Goal: Information Seeking & Learning: Learn about a topic

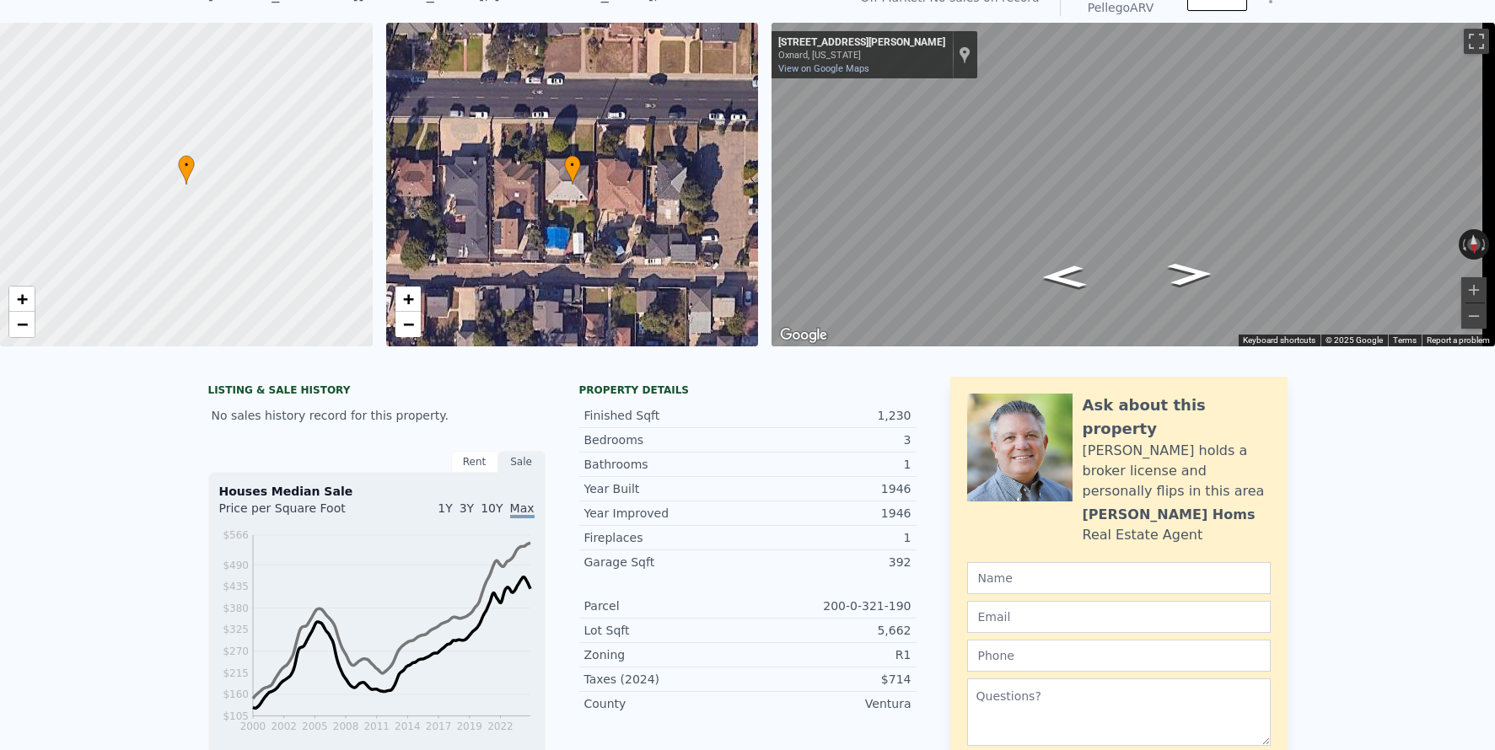
scroll to position [6, 0]
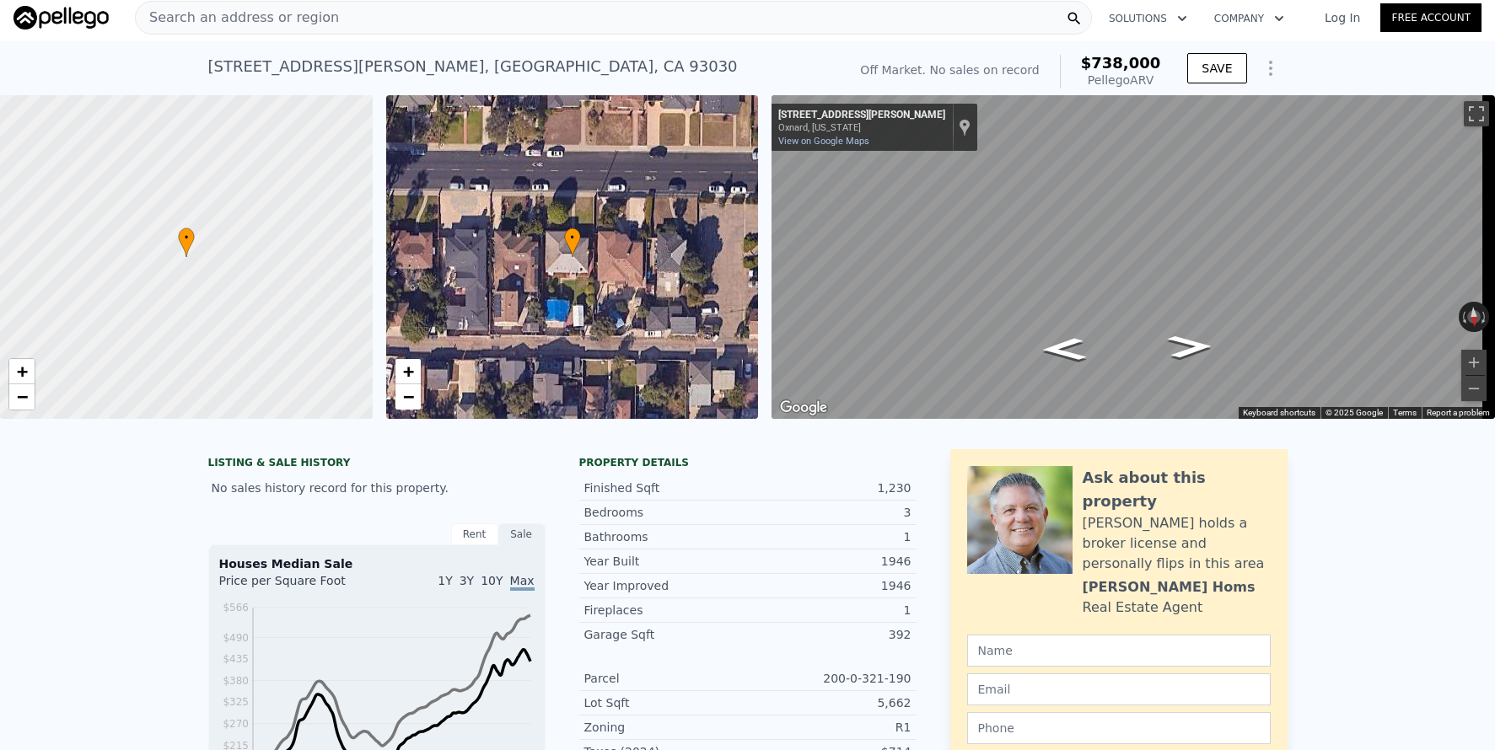
click at [514, 19] on div "Search an address or region" at bounding box center [613, 18] width 957 height 34
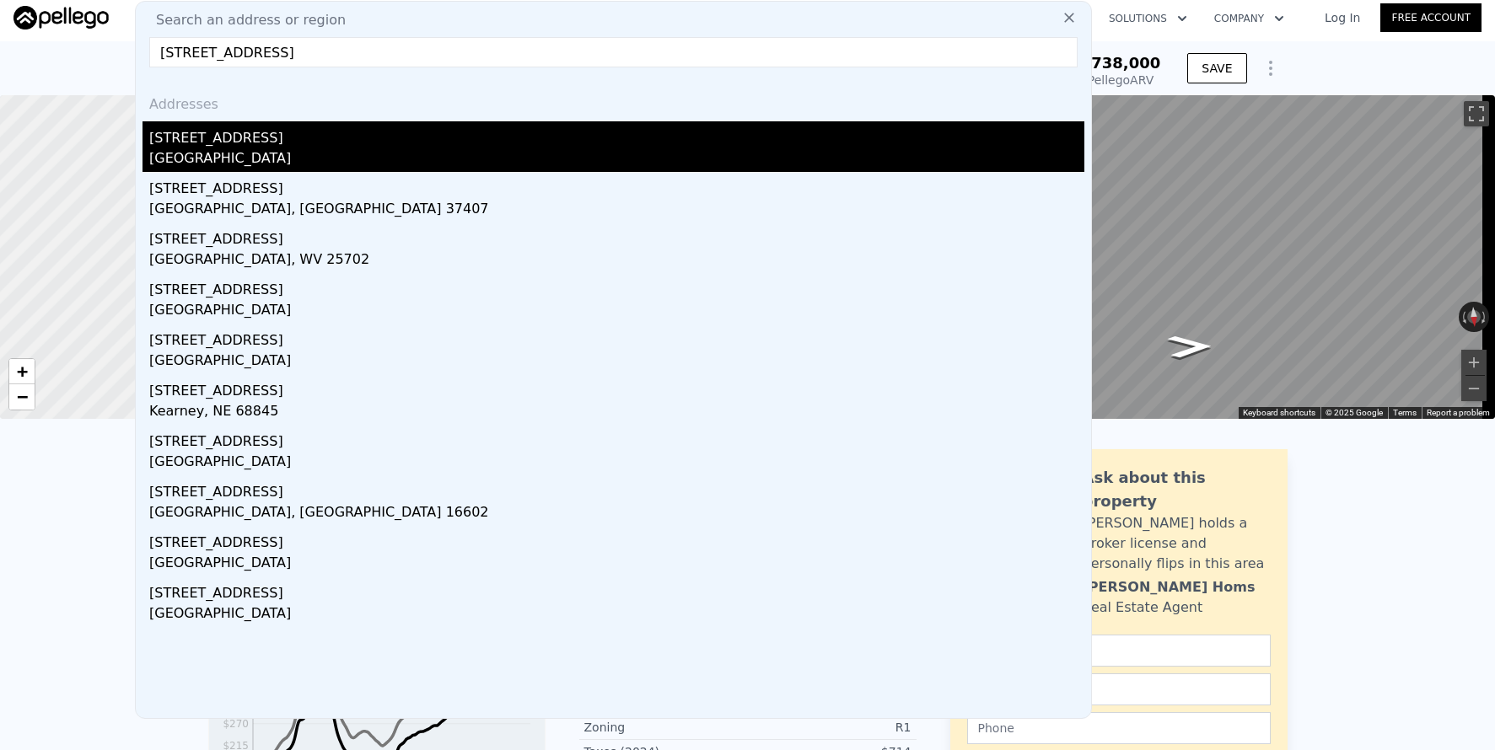
type input "[STREET_ADDRESS]"
click at [492, 148] on div "Glendale, CA 91214" at bounding box center [616, 160] width 935 height 24
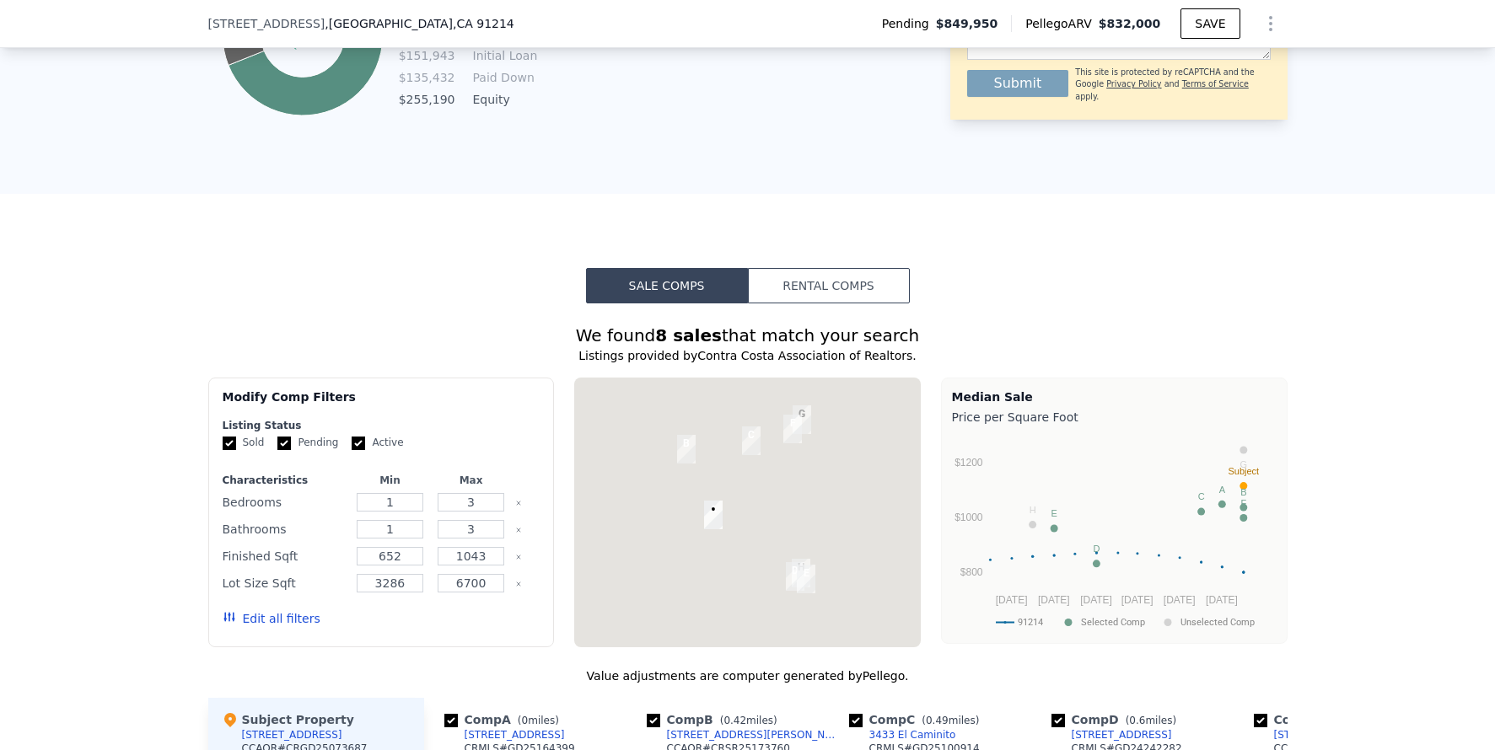
scroll to position [1305, 0]
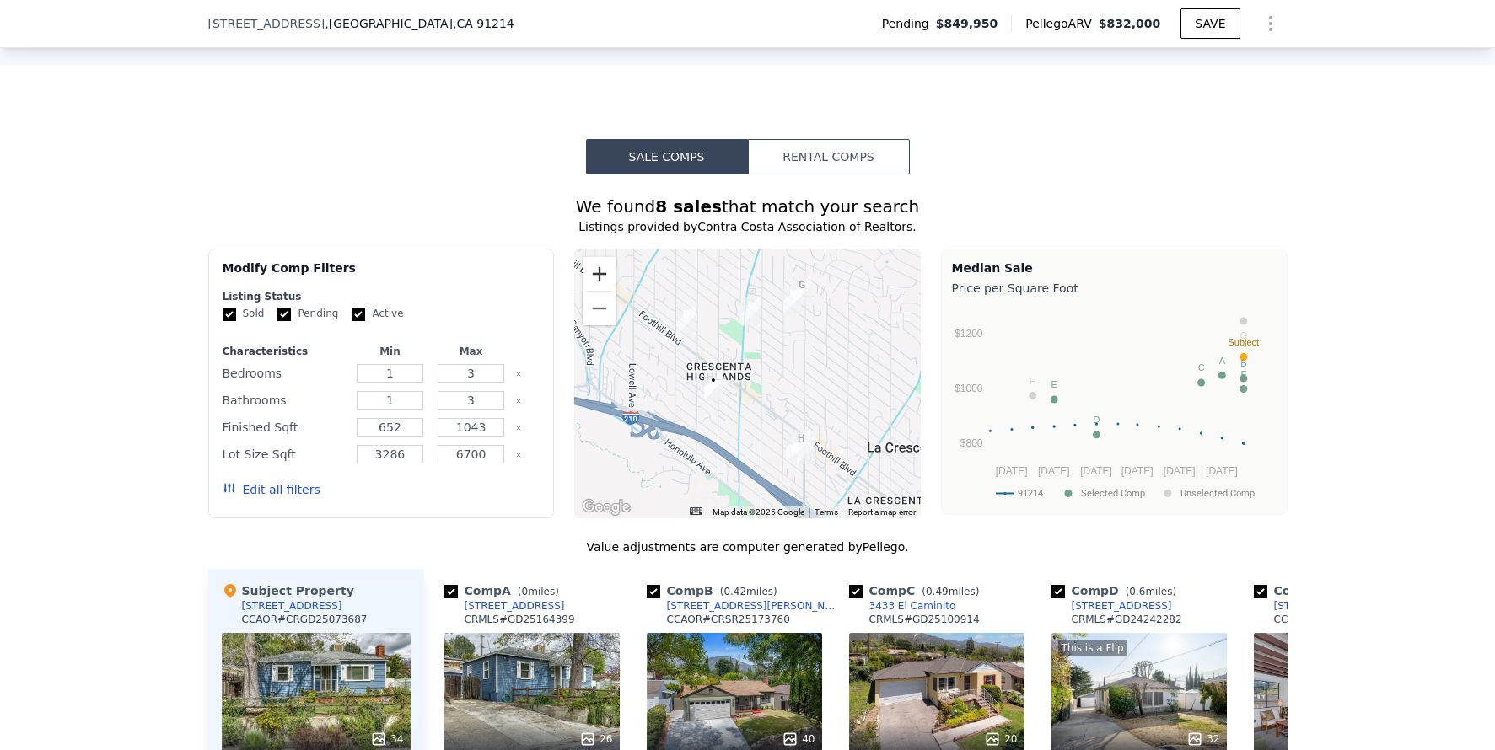
click at [589, 277] on button "Zoom in" at bounding box center [600, 274] width 34 height 34
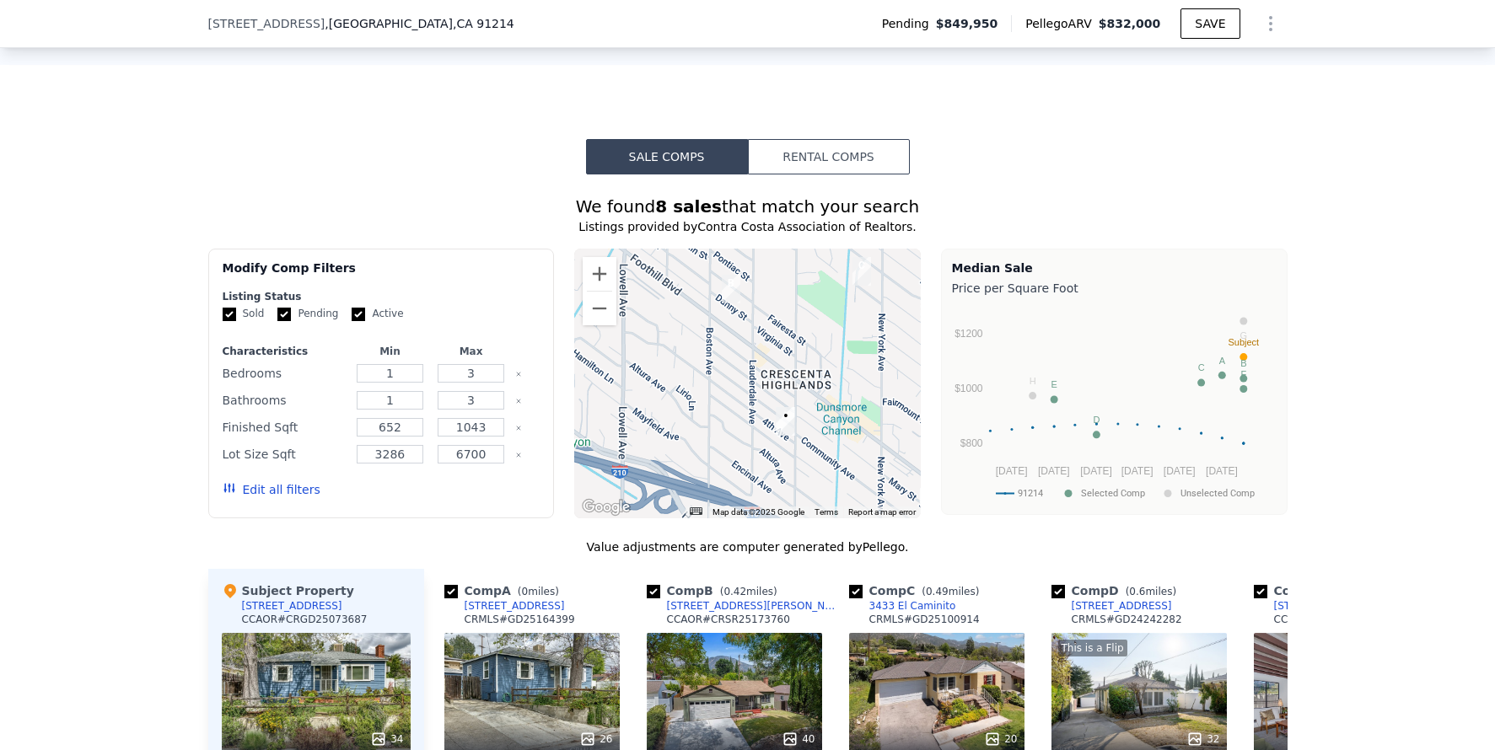
drag, startPoint x: 685, startPoint y: 362, endPoint x: 795, endPoint y: 383, distance: 112.5
click at [795, 383] on div at bounding box center [747, 384] width 347 height 270
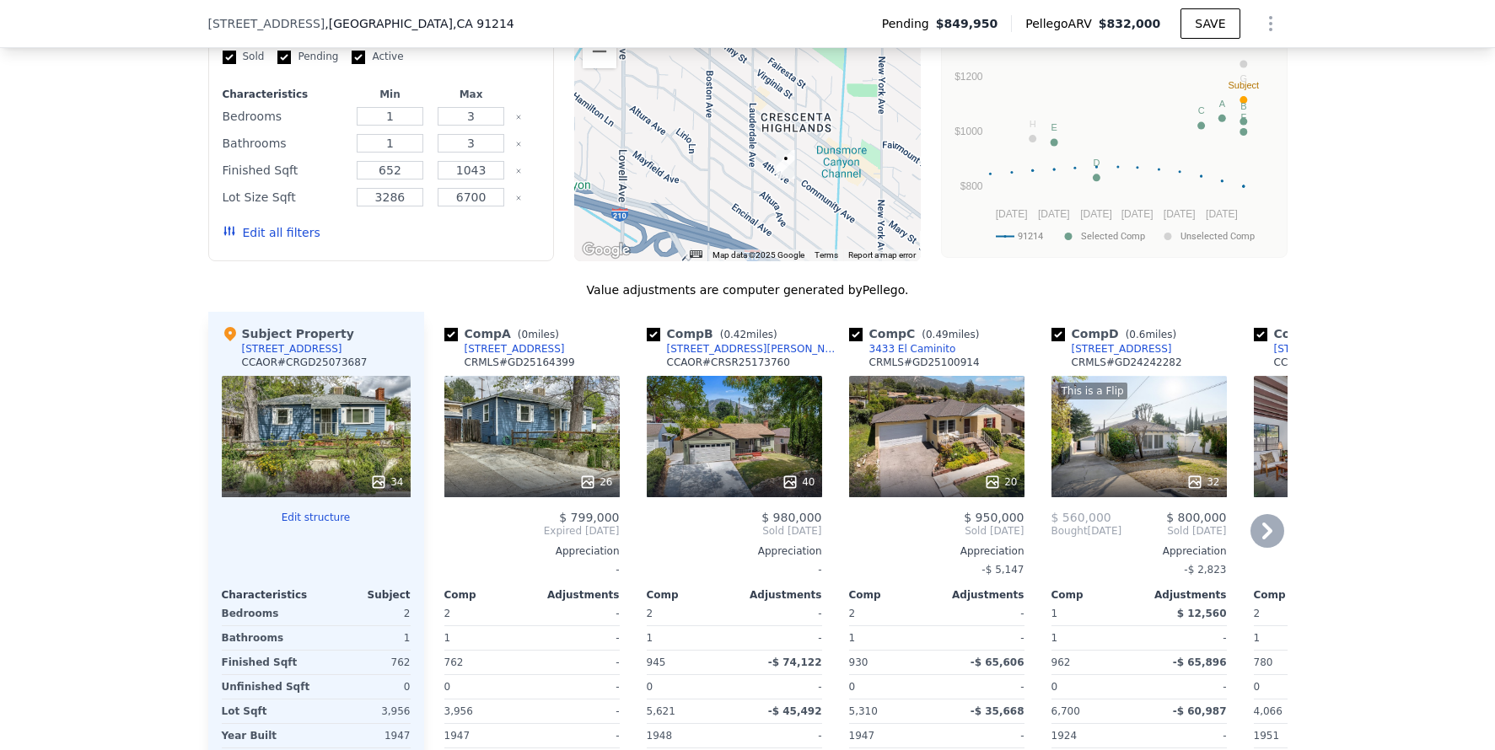
scroll to position [1581, 0]
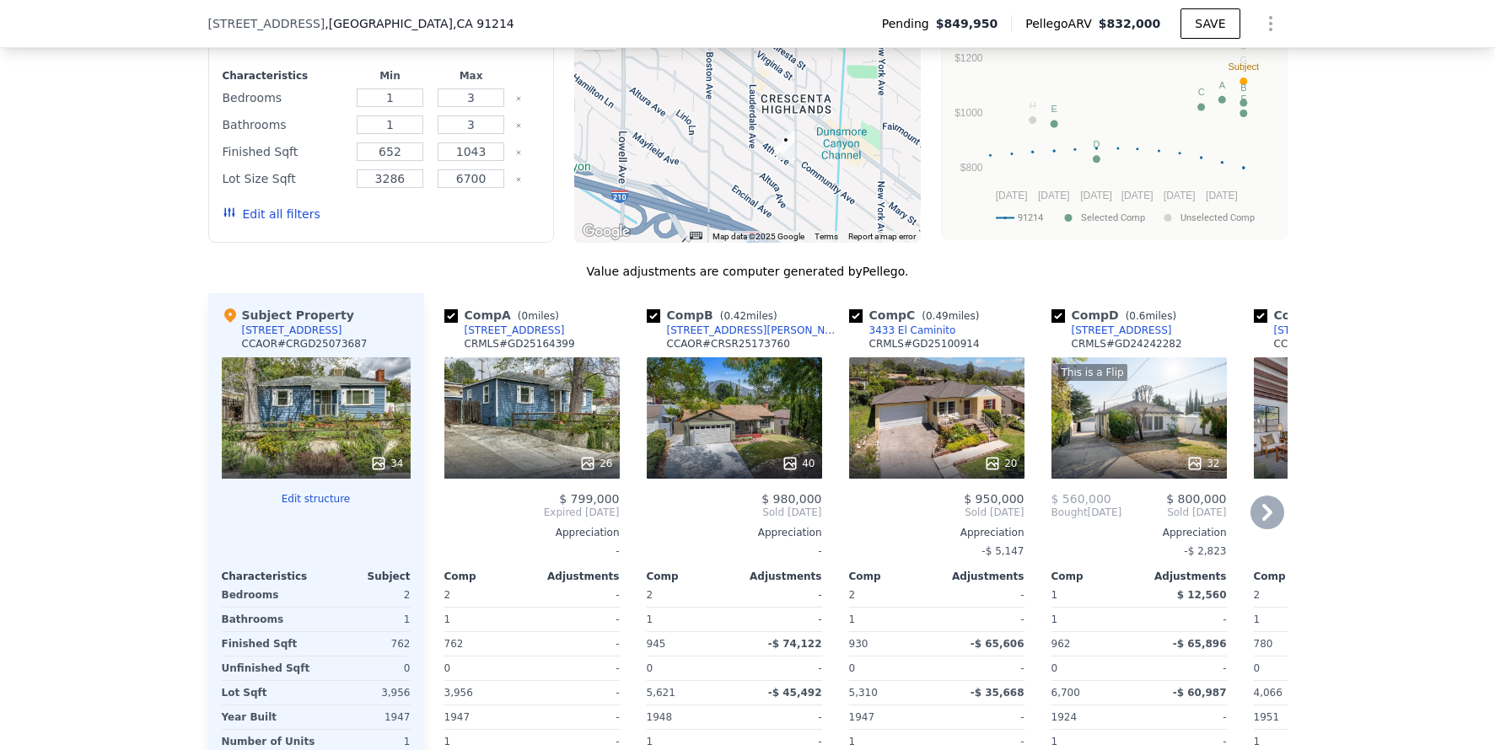
click at [728, 422] on div "40" at bounding box center [734, 418] width 175 height 121
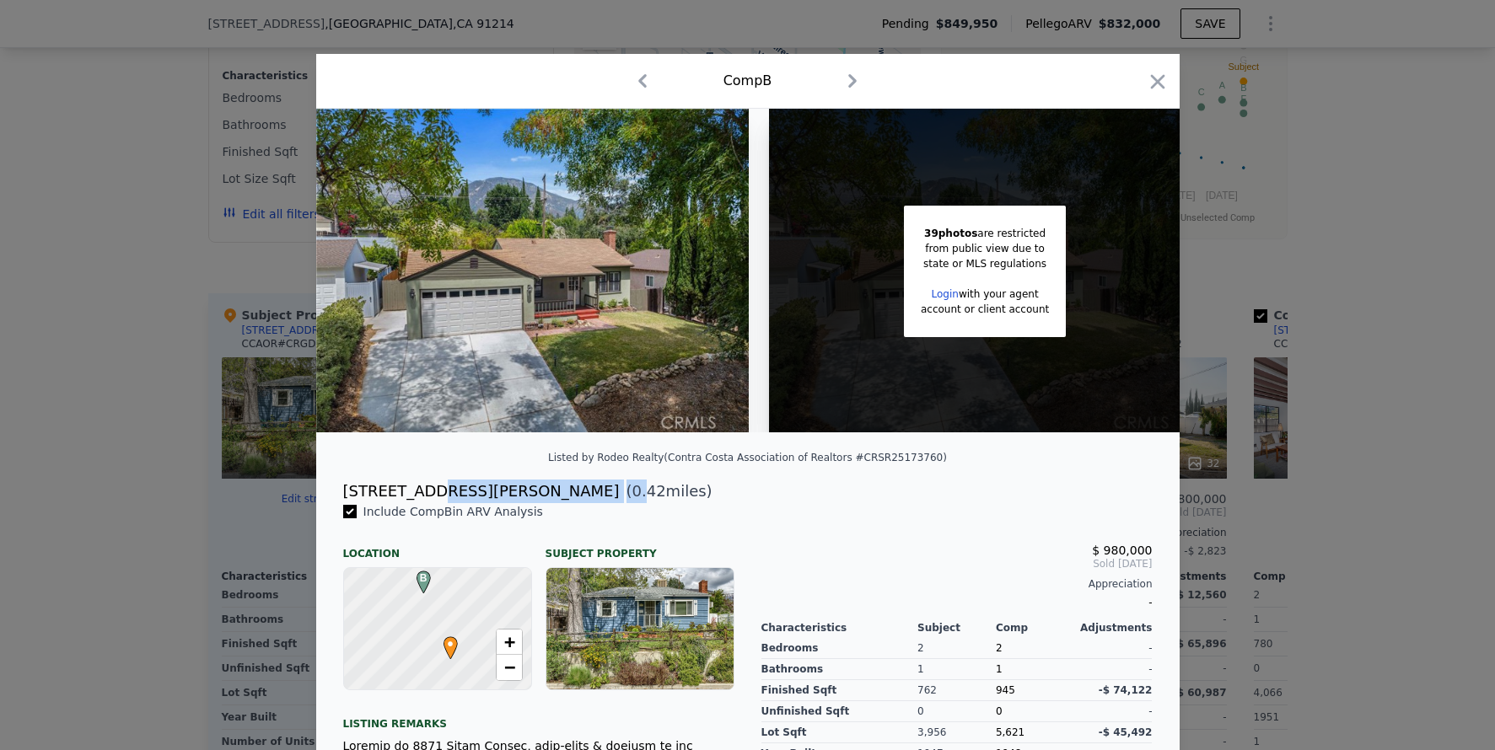
drag, startPoint x: 339, startPoint y: 500, endPoint x: 424, endPoint y: 503, distance: 85.2
click at [424, 503] on div "3735 Danny St" at bounding box center [481, 492] width 277 height 24
drag, startPoint x: 424, startPoint y: 503, endPoint x: 433, endPoint y: 499, distance: 9.1
click at [425, 502] on div "3735 Danny St" at bounding box center [481, 492] width 277 height 24
drag, startPoint x: 437, startPoint y: 503, endPoint x: 331, endPoint y: 495, distance: 106.5
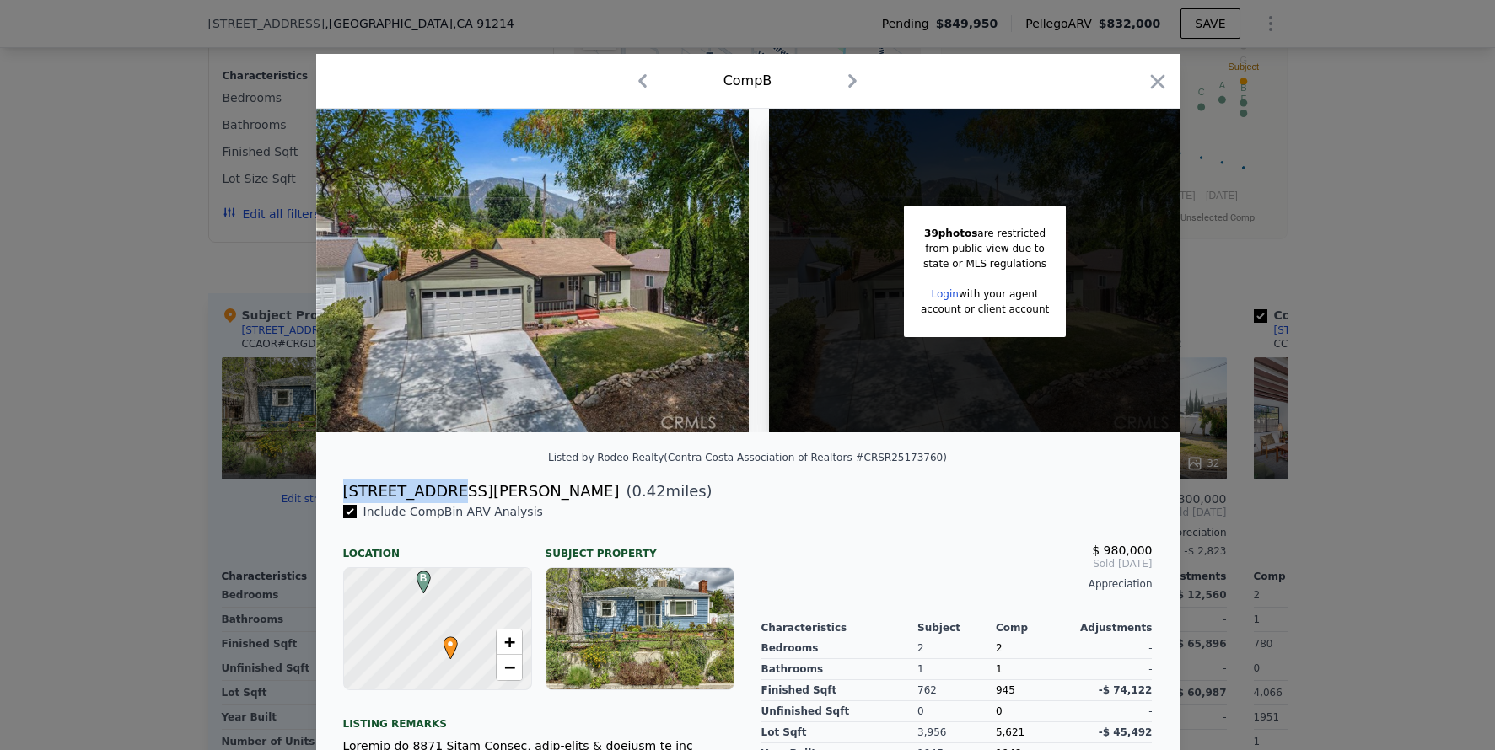
click at [331, 495] on div "3735 Danny St ( 0.42 miles)" at bounding box center [748, 492] width 836 height 24
copy div "3735 Danny St"
click at [111, 260] on div at bounding box center [747, 375] width 1495 height 750
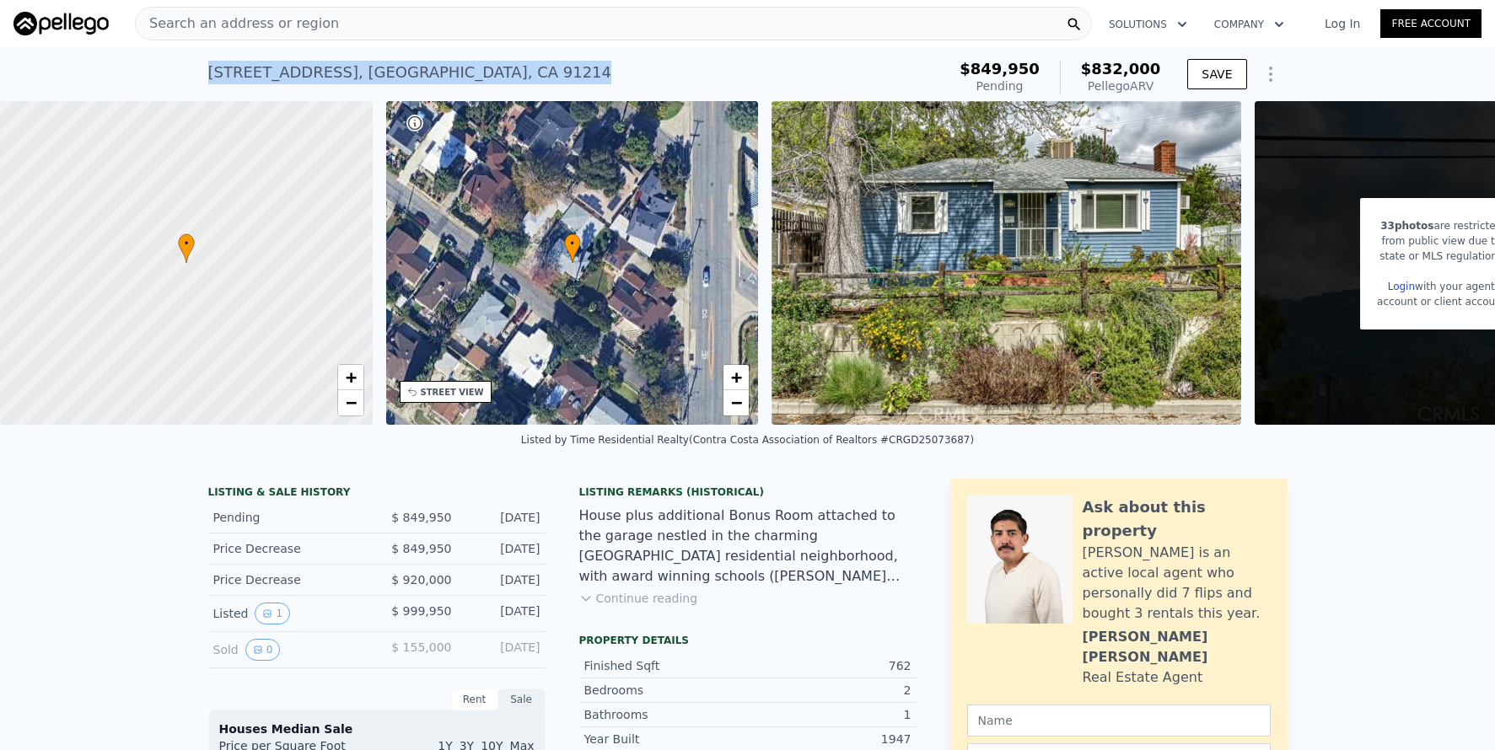
drag, startPoint x: 204, startPoint y: 71, endPoint x: 449, endPoint y: 69, distance: 244.5
click at [449, 69] on div "3611 4th Ave , Glendale , CA 91214 Pending from $849,950 (~ARV $832k )" at bounding box center [574, 77] width 732 height 47
copy div "3611 4th Ave , Glendale , CA 91214"
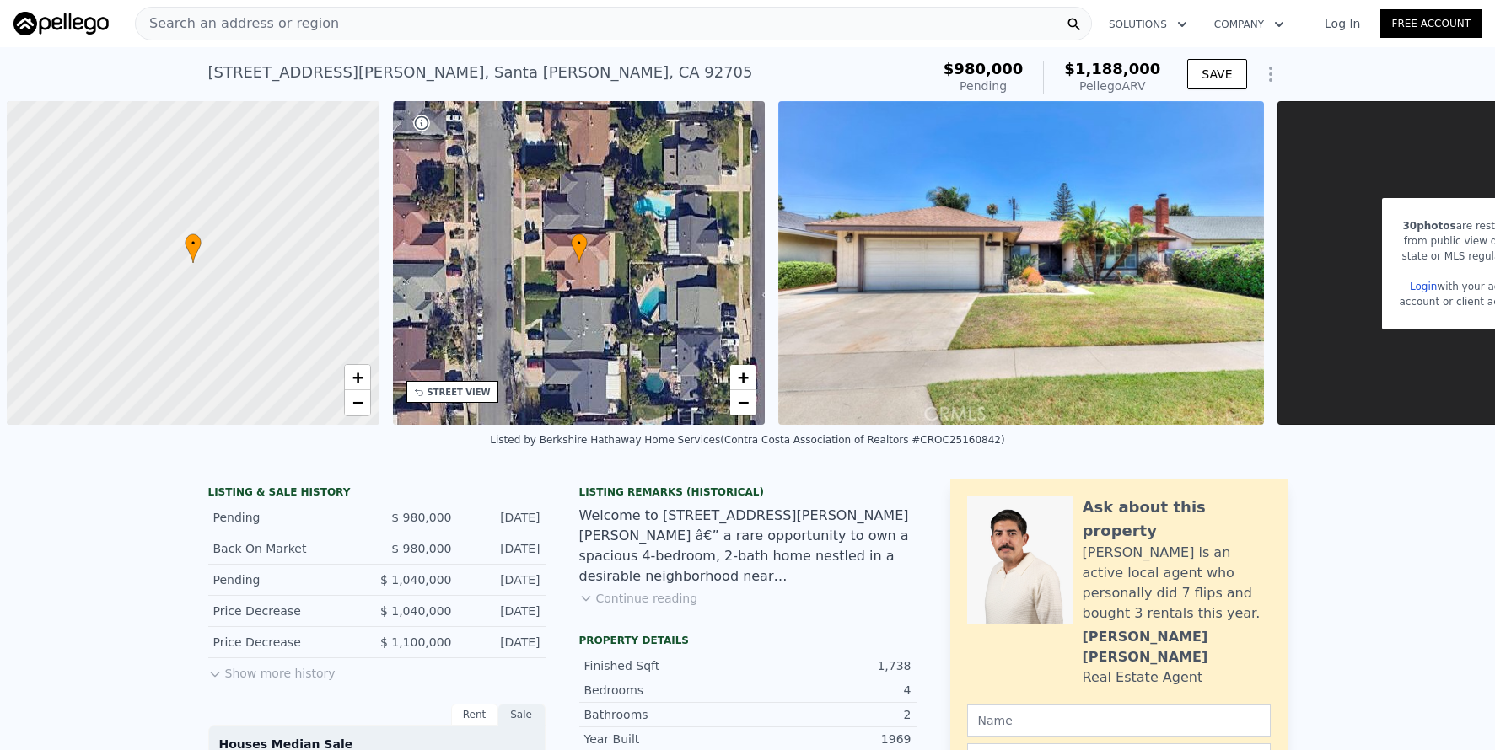
scroll to position [0, 7]
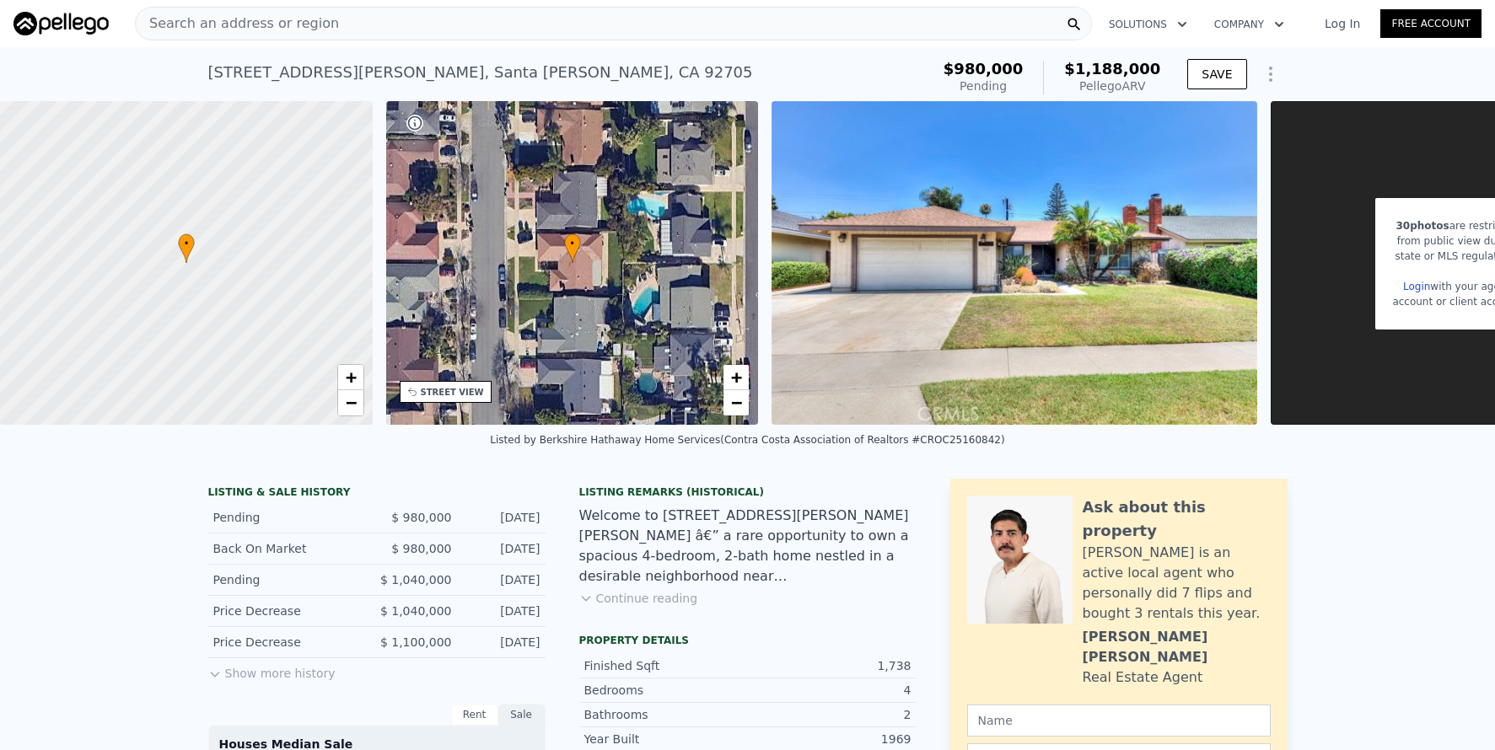
click at [248, 15] on span "Search an address or region" at bounding box center [237, 23] width 203 height 20
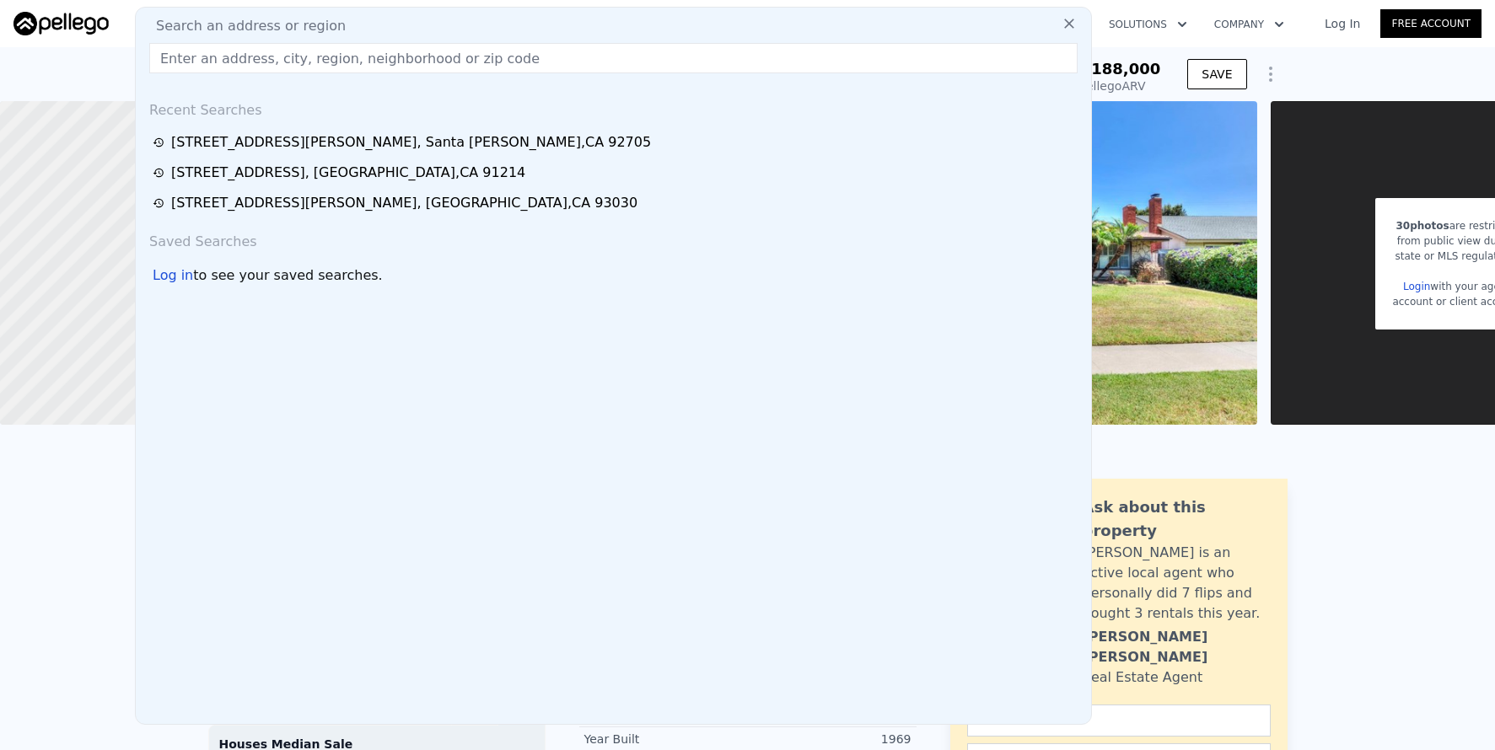
type input "2"
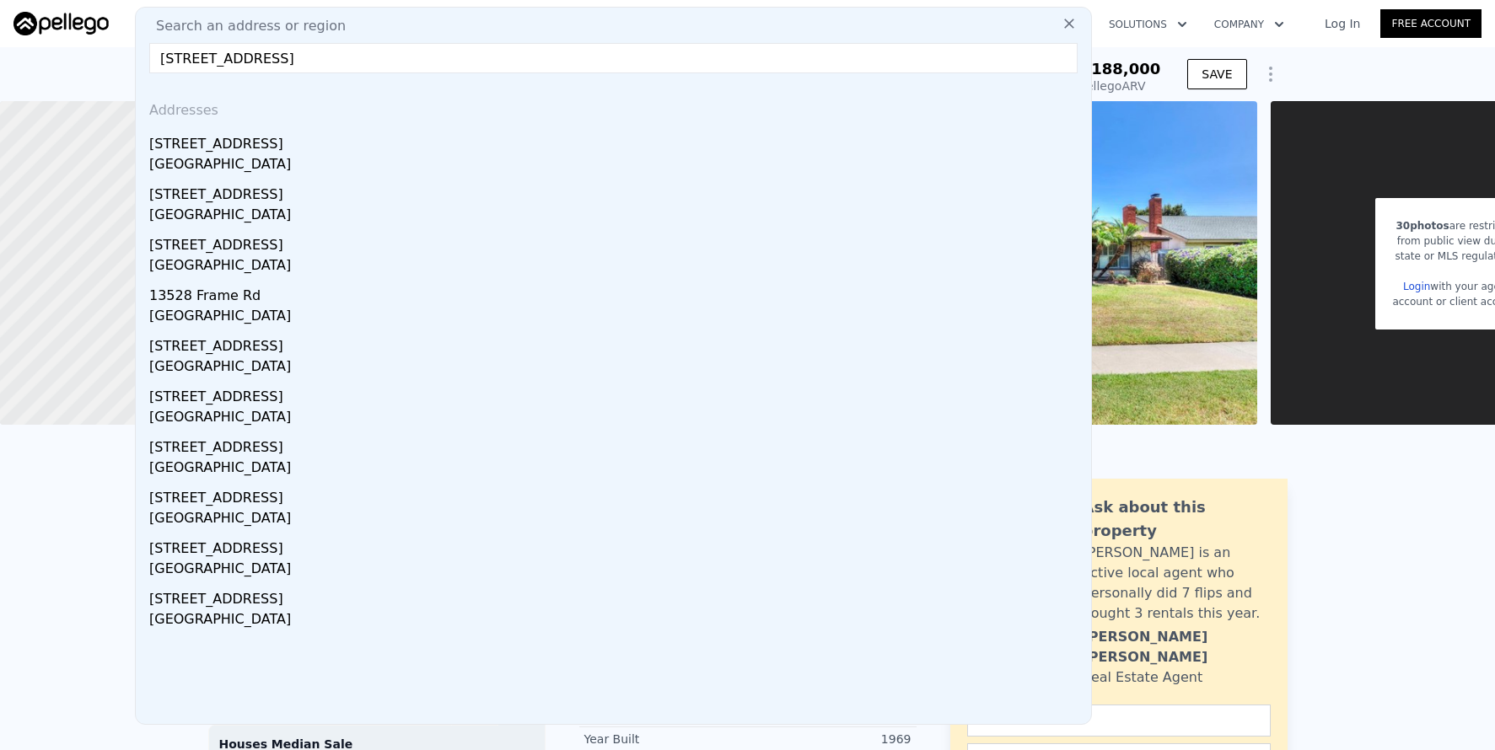
click at [158, 56] on input "[STREET_ADDRESS]" at bounding box center [613, 58] width 928 height 30
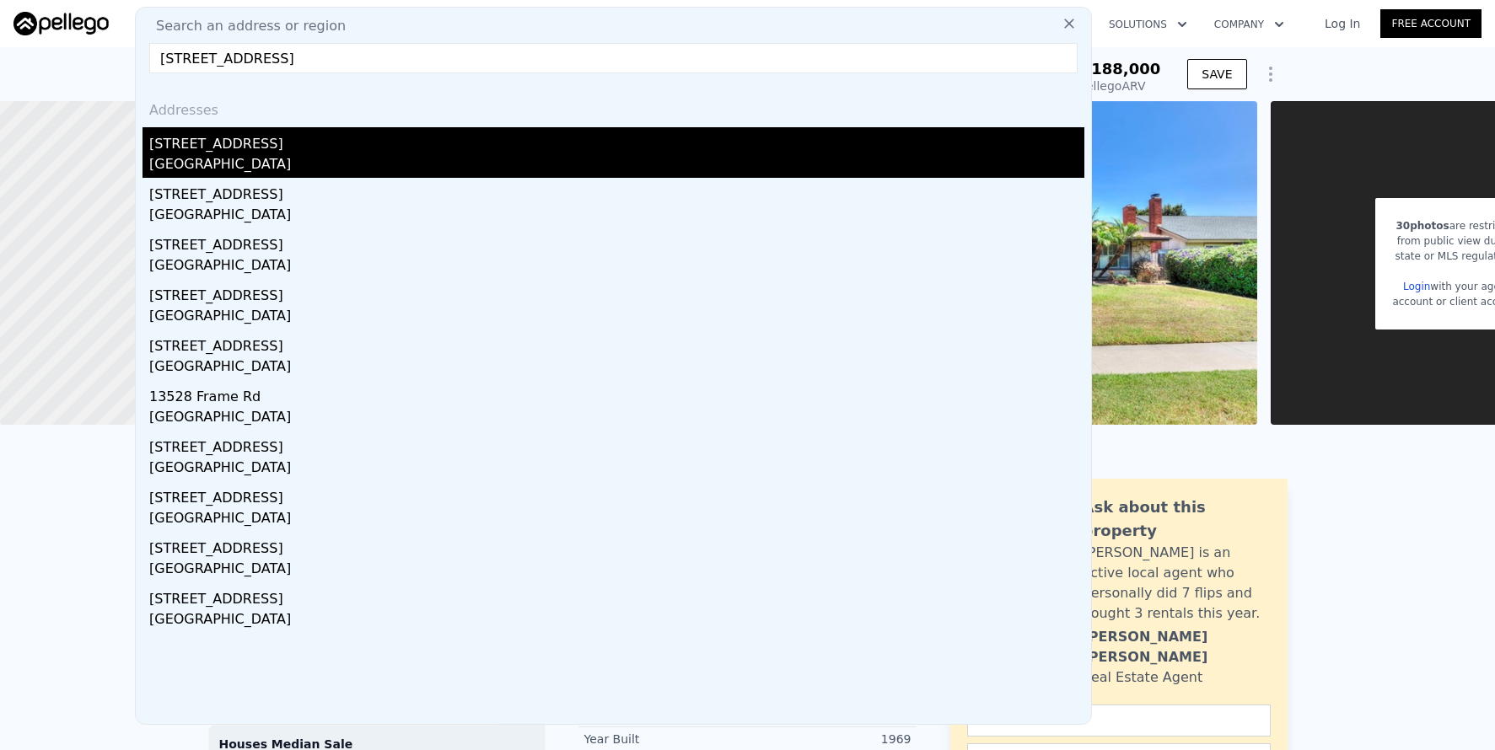
type input "[STREET_ADDRESS]"
click at [329, 143] on div "[STREET_ADDRESS]" at bounding box center [616, 140] width 935 height 27
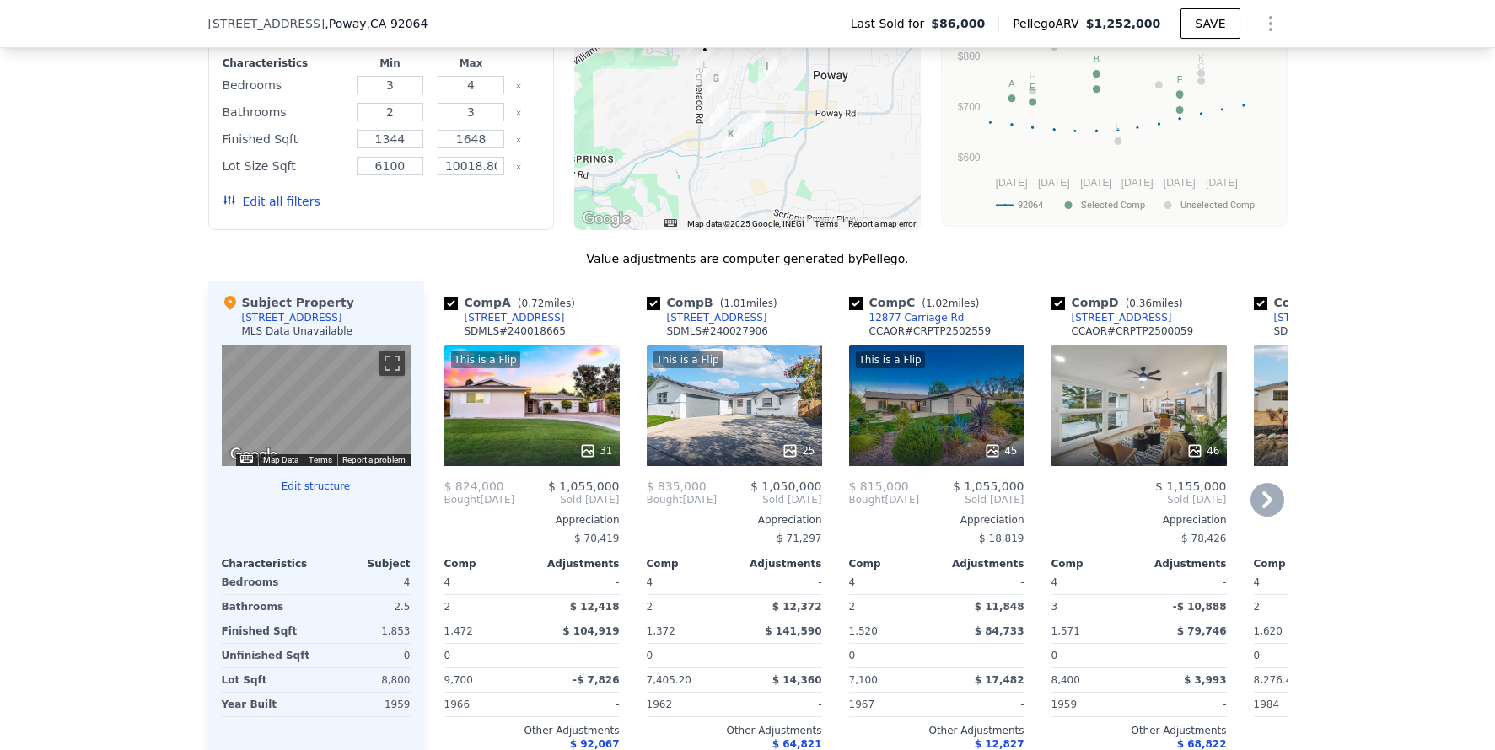
scroll to position [1342, 0]
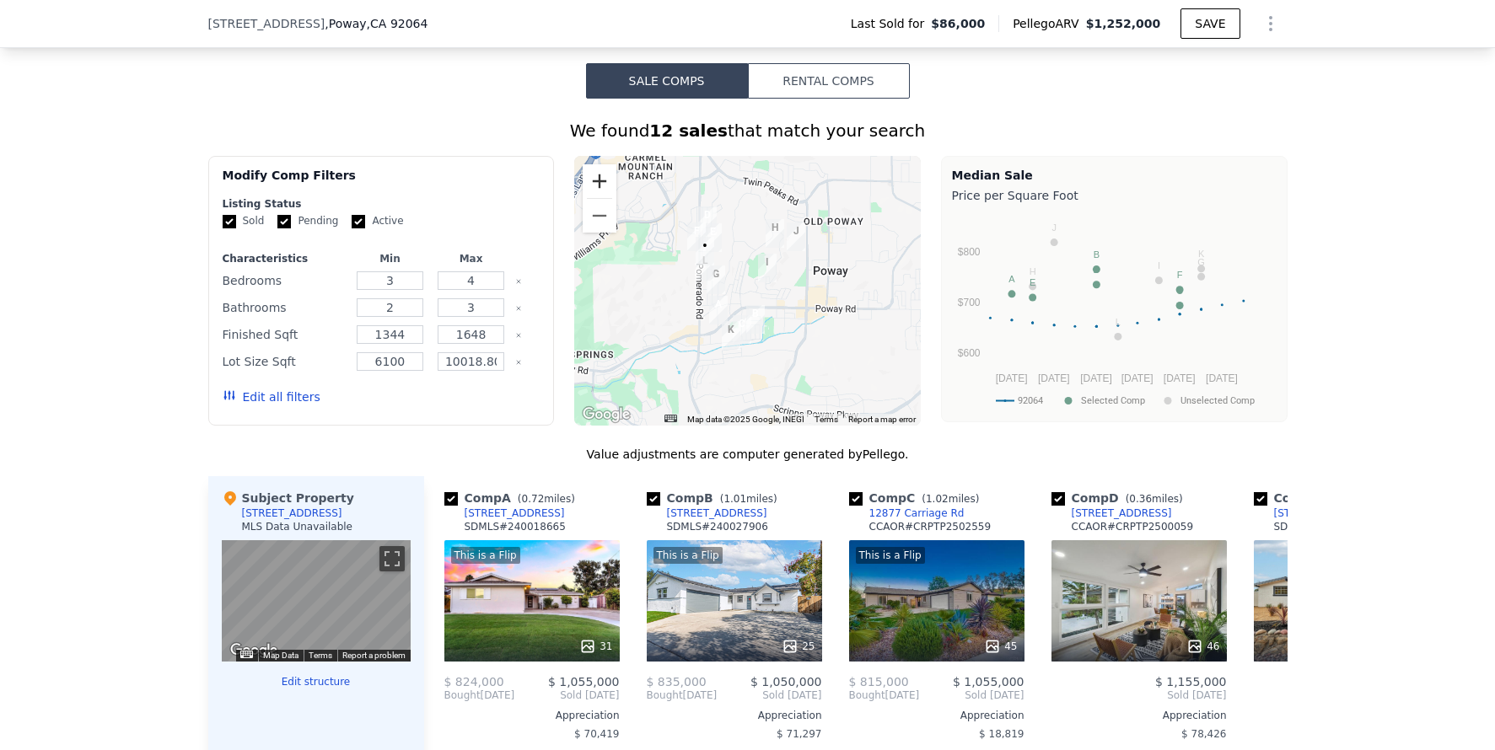
click at [605, 195] on button "Zoom in" at bounding box center [600, 181] width 34 height 34
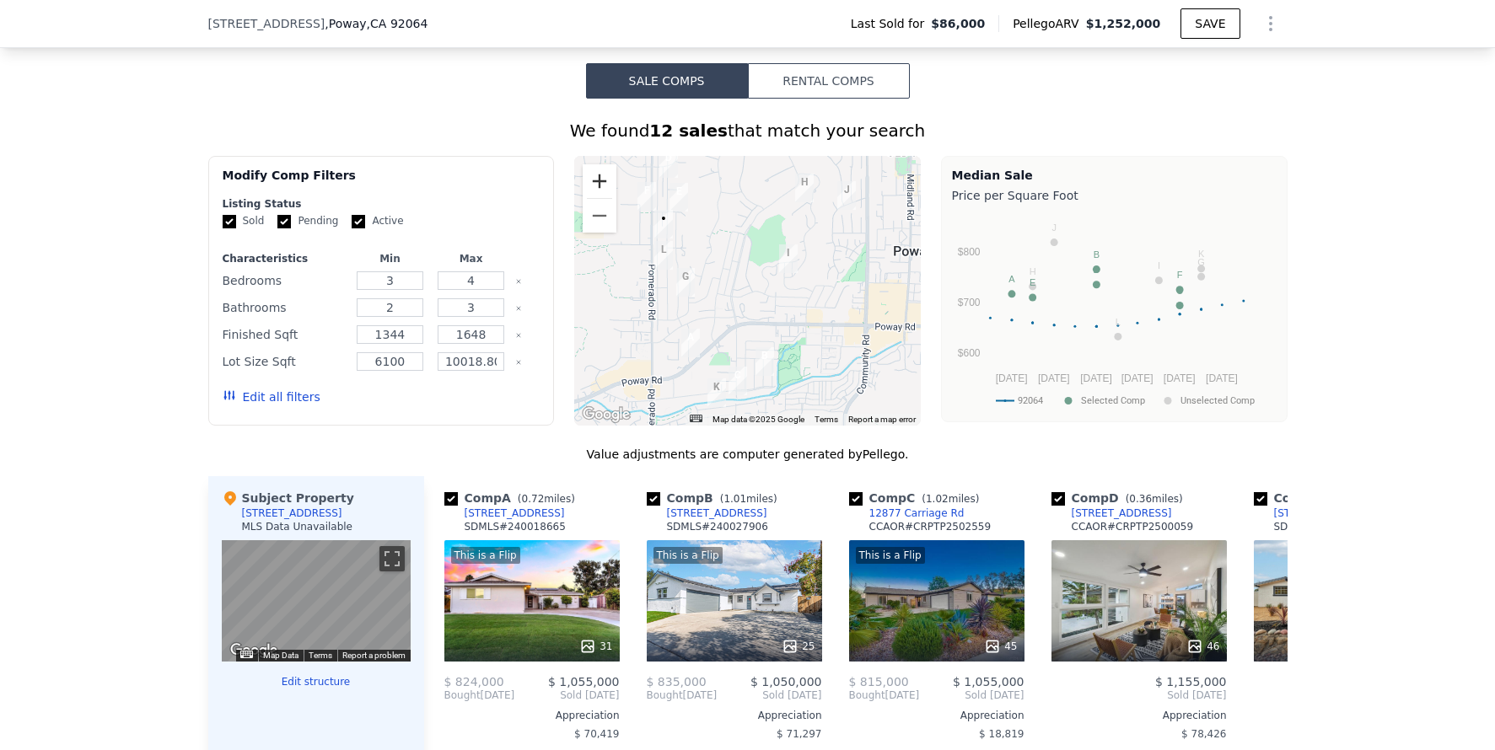
click at [605, 195] on button "Zoom in" at bounding box center [600, 181] width 34 height 34
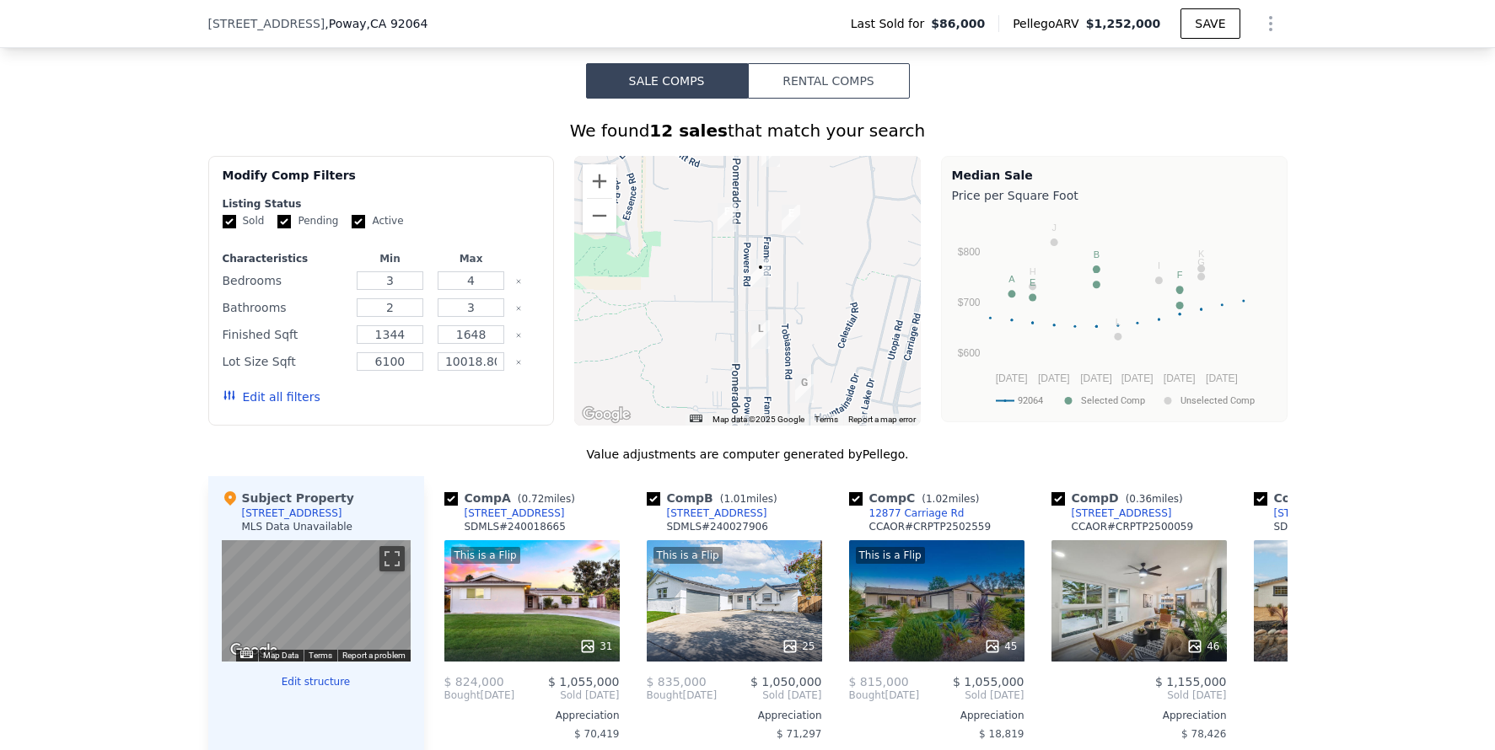
drag, startPoint x: 648, startPoint y: 242, endPoint x: 831, endPoint y: 347, distance: 210.7
click at [831, 347] on div at bounding box center [747, 291] width 347 height 270
click at [1252, 712] on icon at bounding box center [1267, 696] width 34 height 34
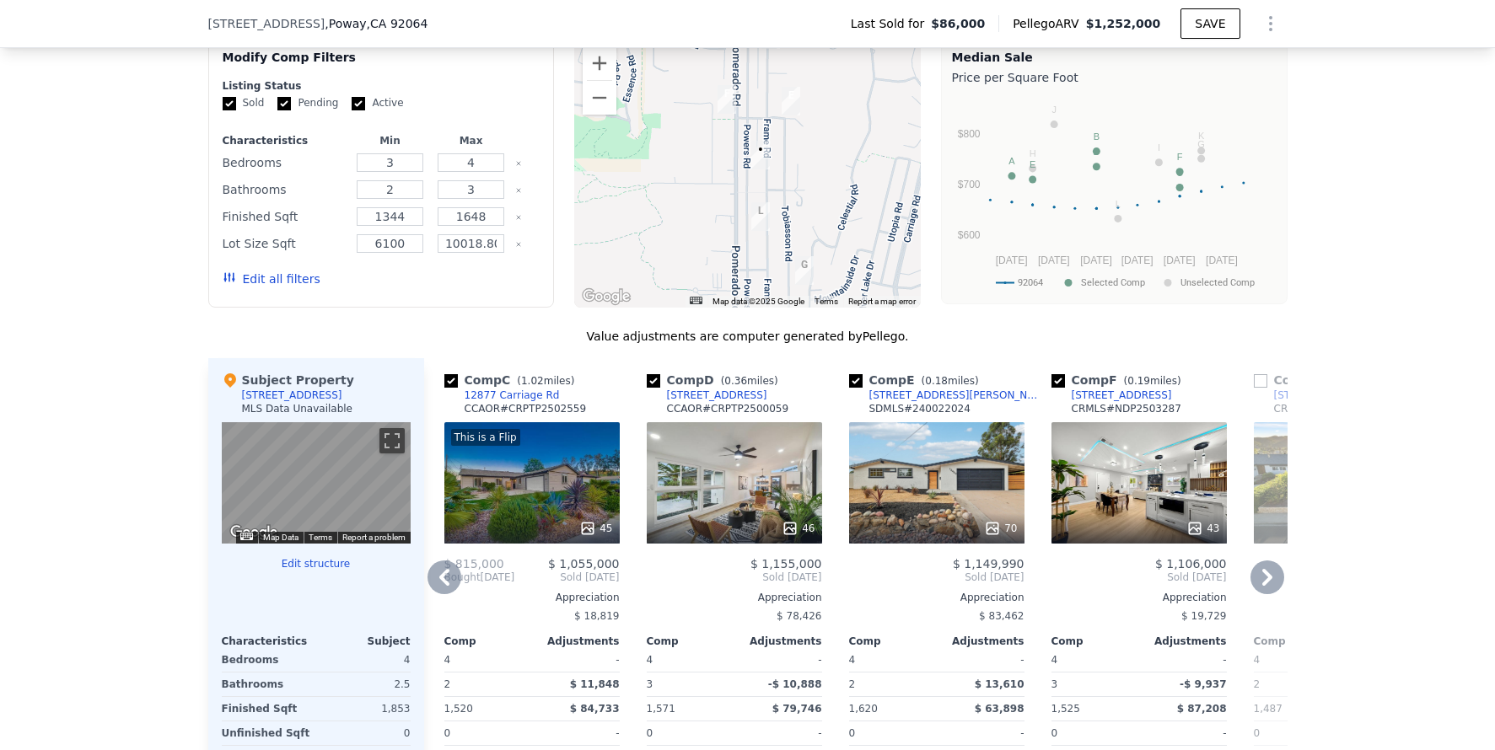
scroll to position [1463, 0]
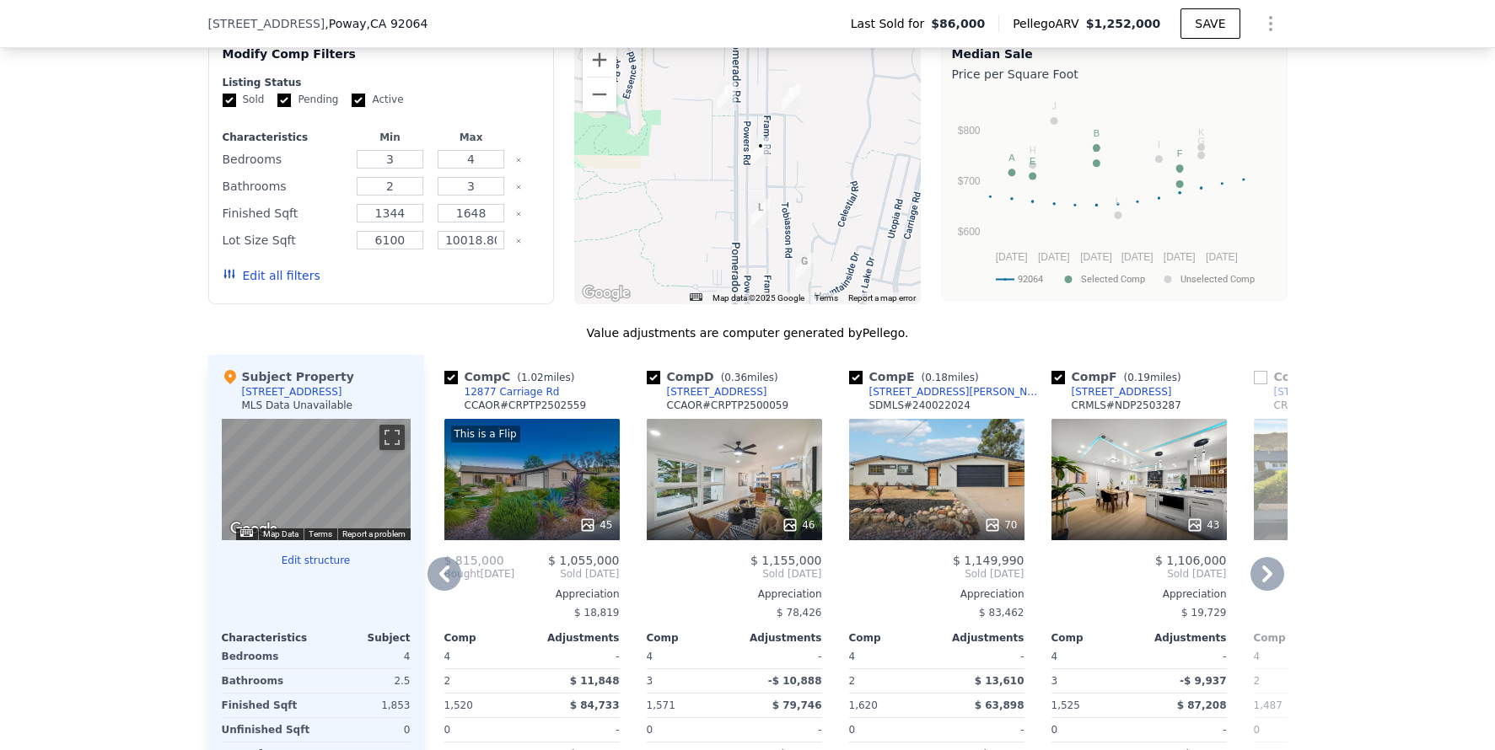
click at [891, 481] on div "70" at bounding box center [936, 479] width 175 height 121
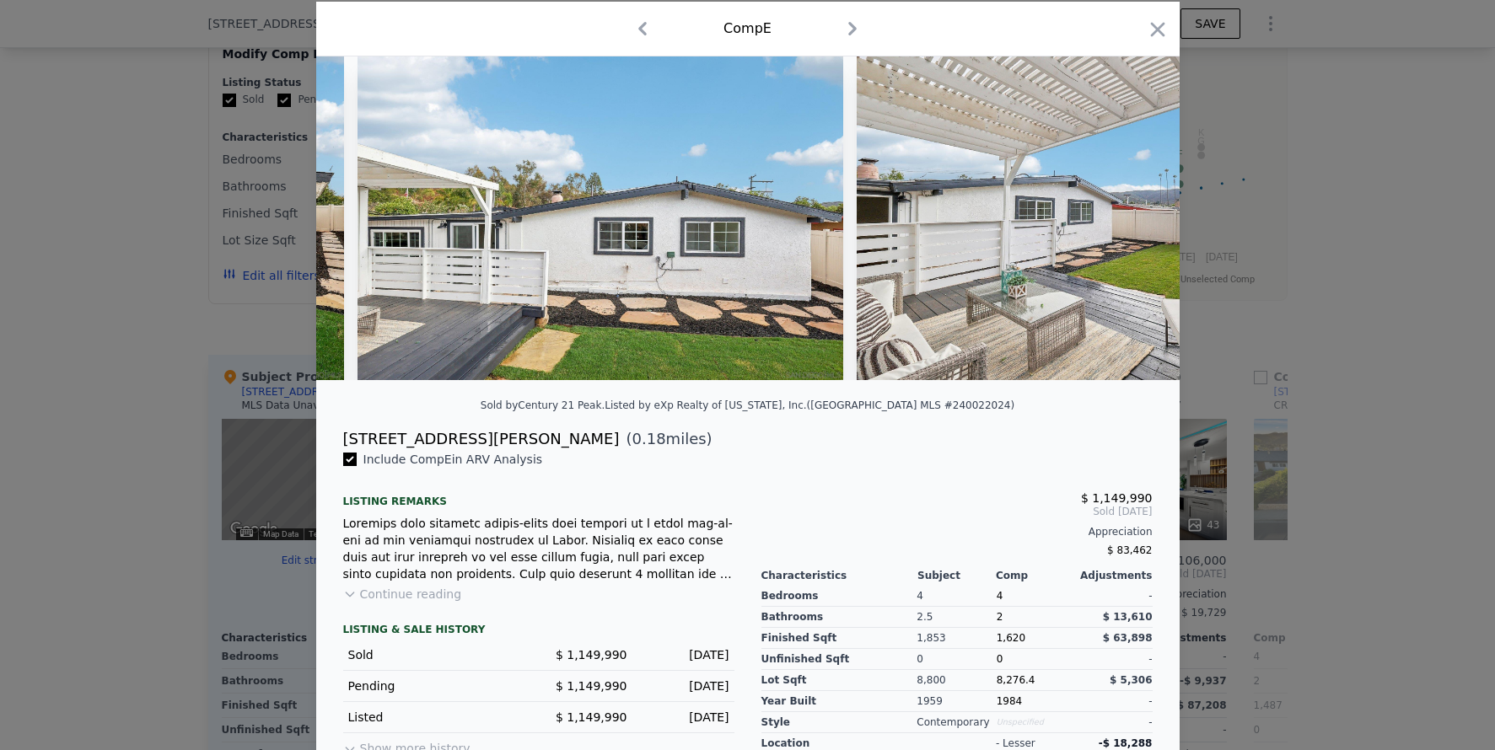
scroll to position [126, 0]
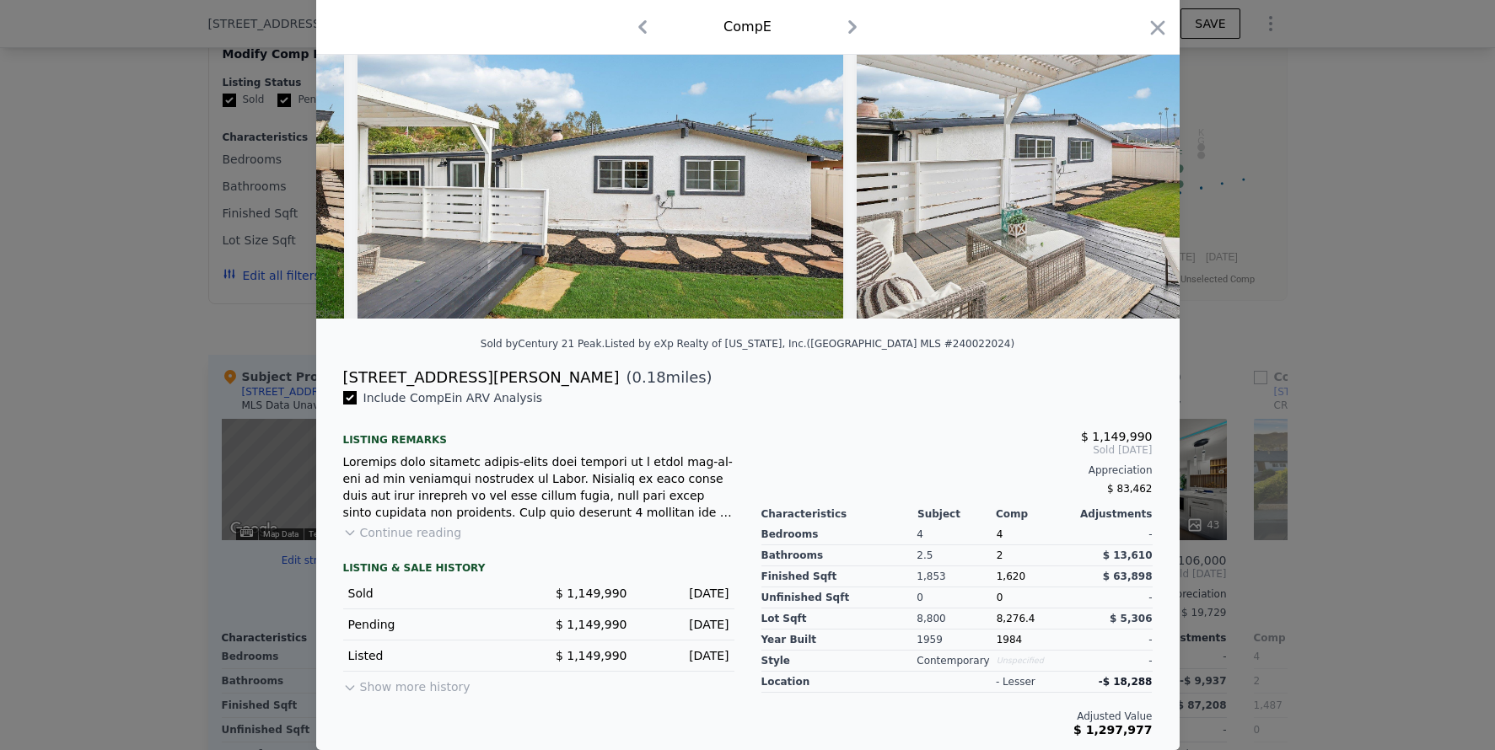
drag, startPoint x: 1310, startPoint y: 402, endPoint x: 1294, endPoint y: 404, distance: 16.1
click at [1309, 402] on div at bounding box center [747, 375] width 1495 height 750
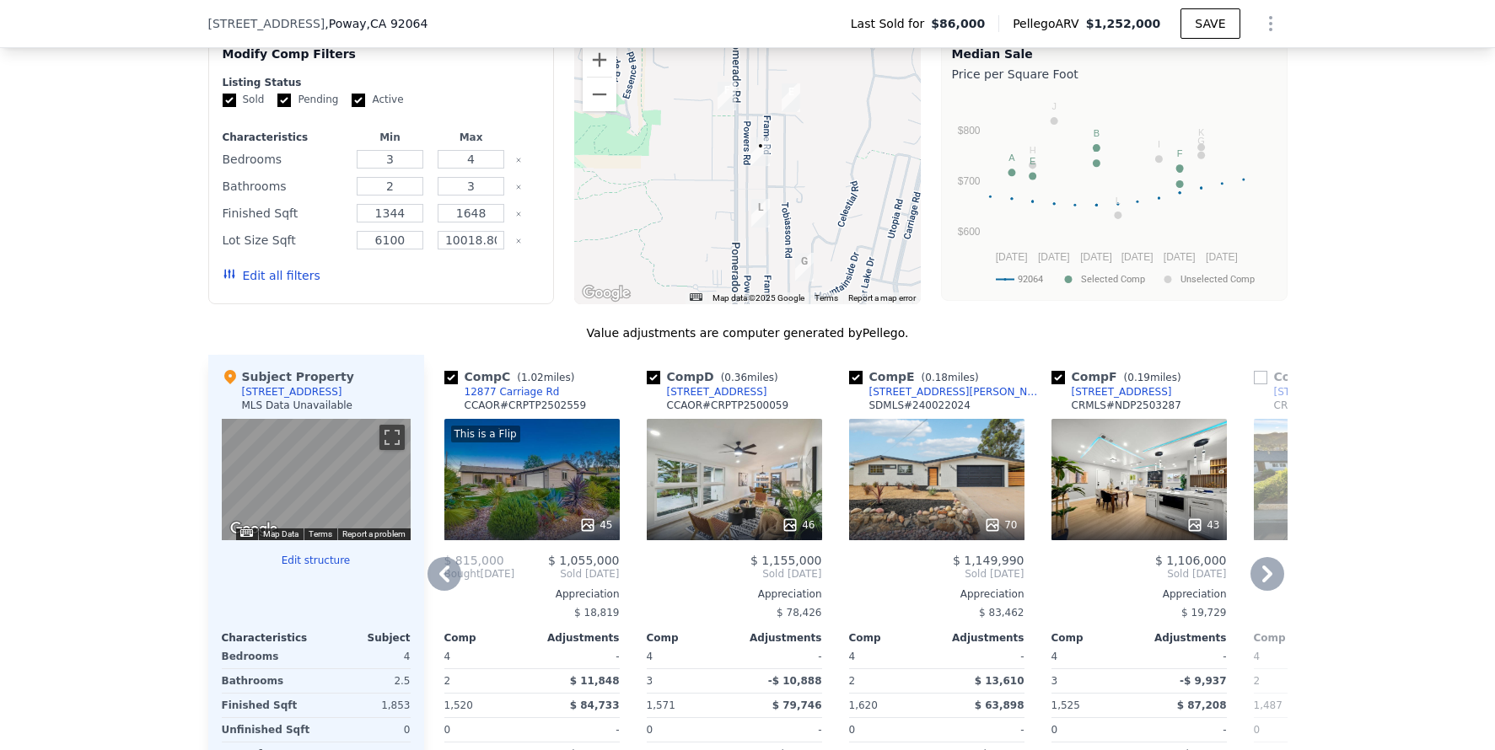
click at [1258, 587] on icon at bounding box center [1267, 574] width 34 height 34
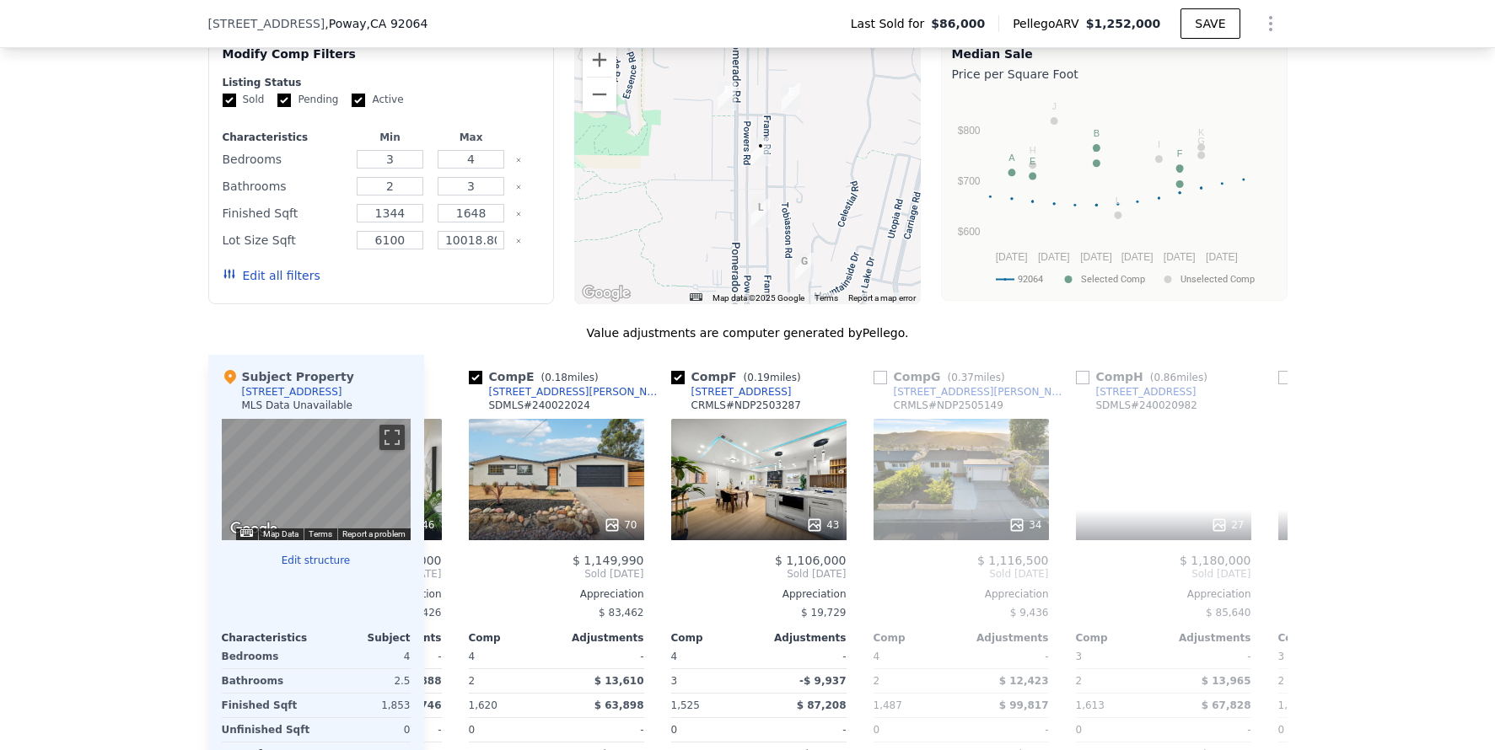
scroll to position [0, 809]
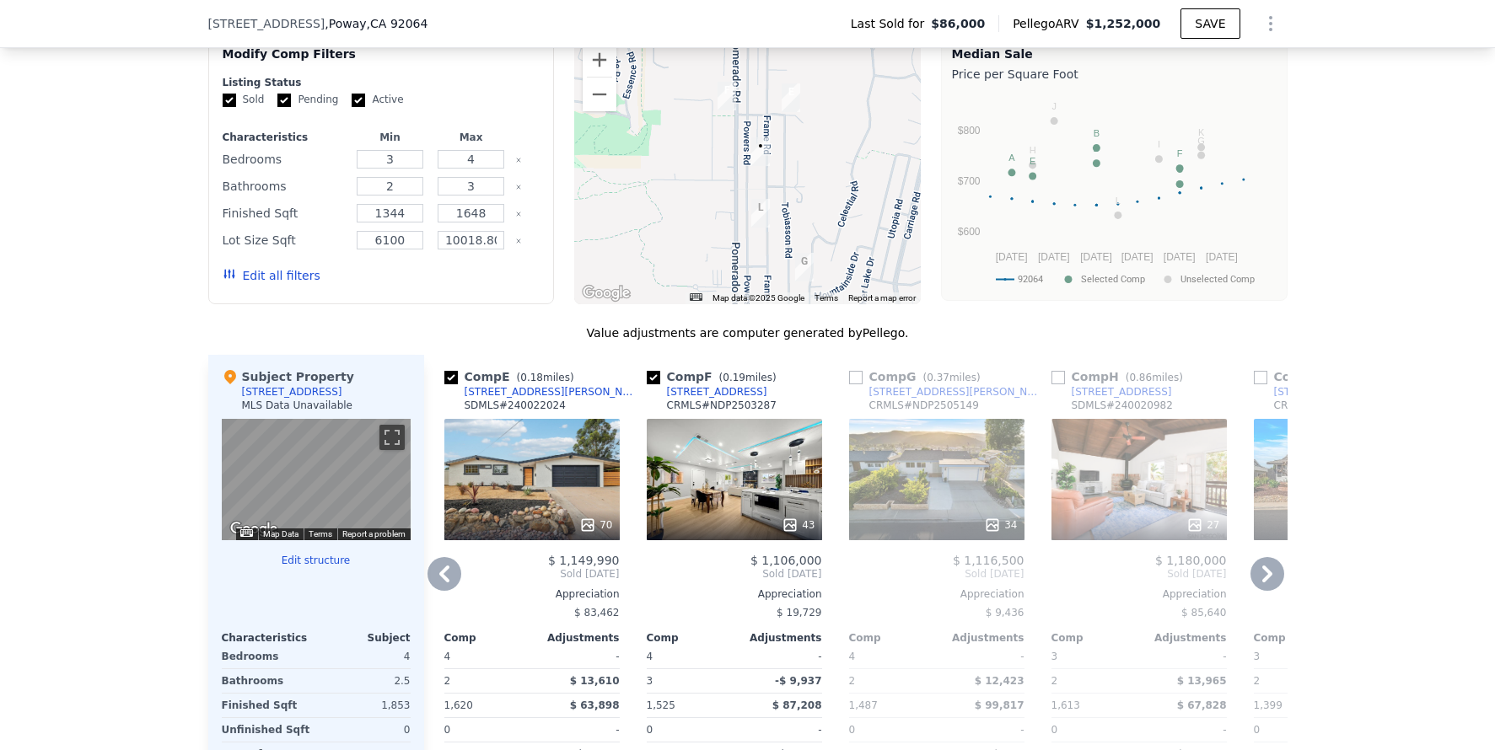
click at [1257, 584] on icon at bounding box center [1267, 574] width 34 height 34
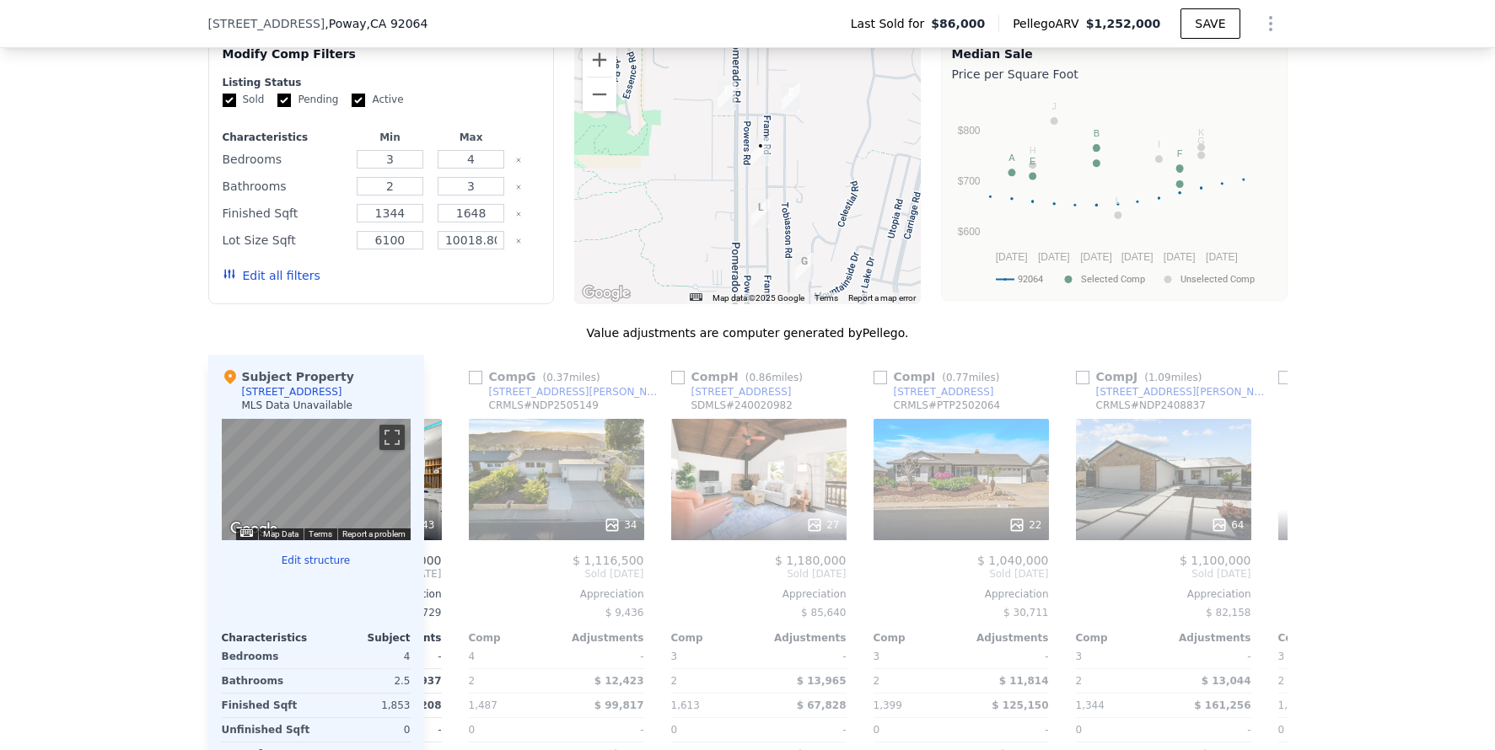
scroll to position [0, 1214]
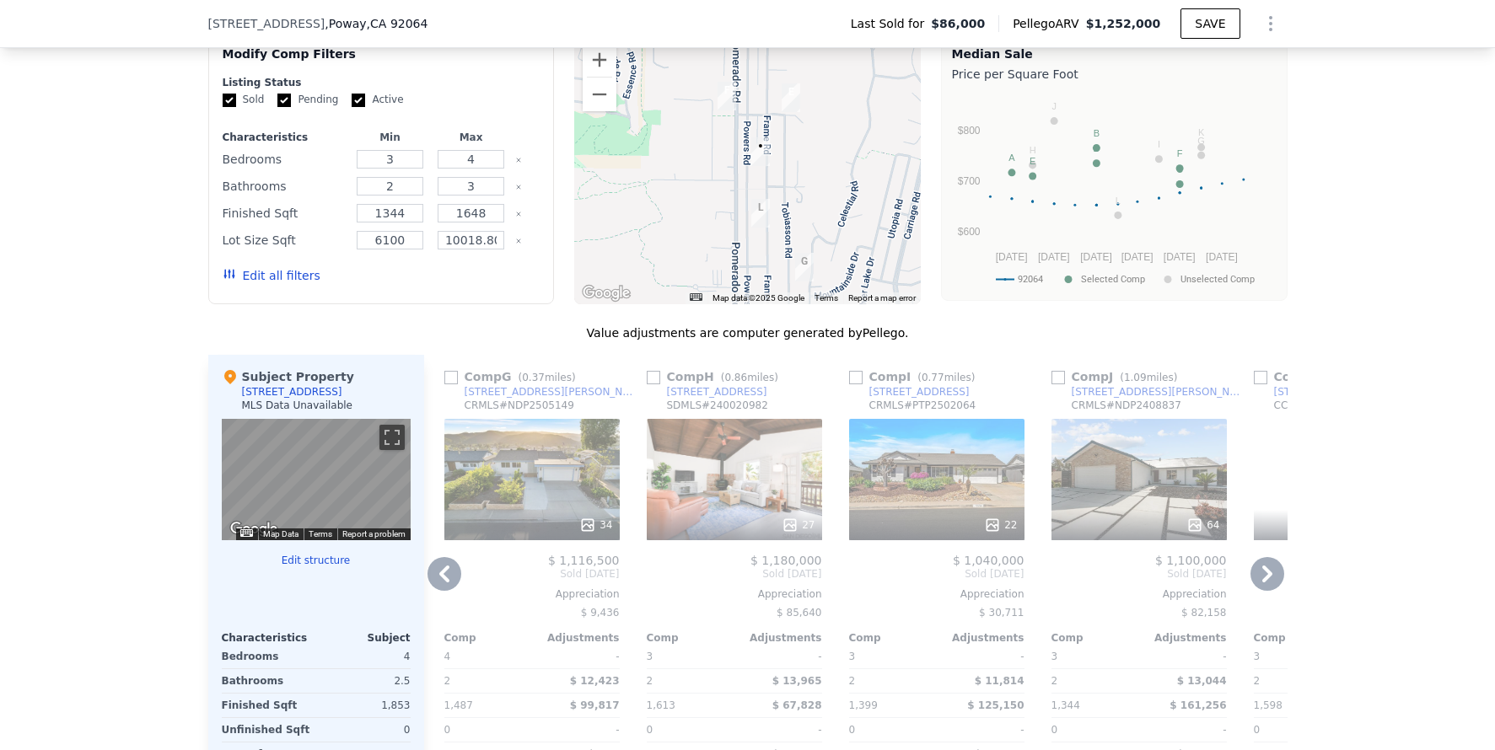
click at [1257, 584] on icon at bounding box center [1267, 574] width 34 height 34
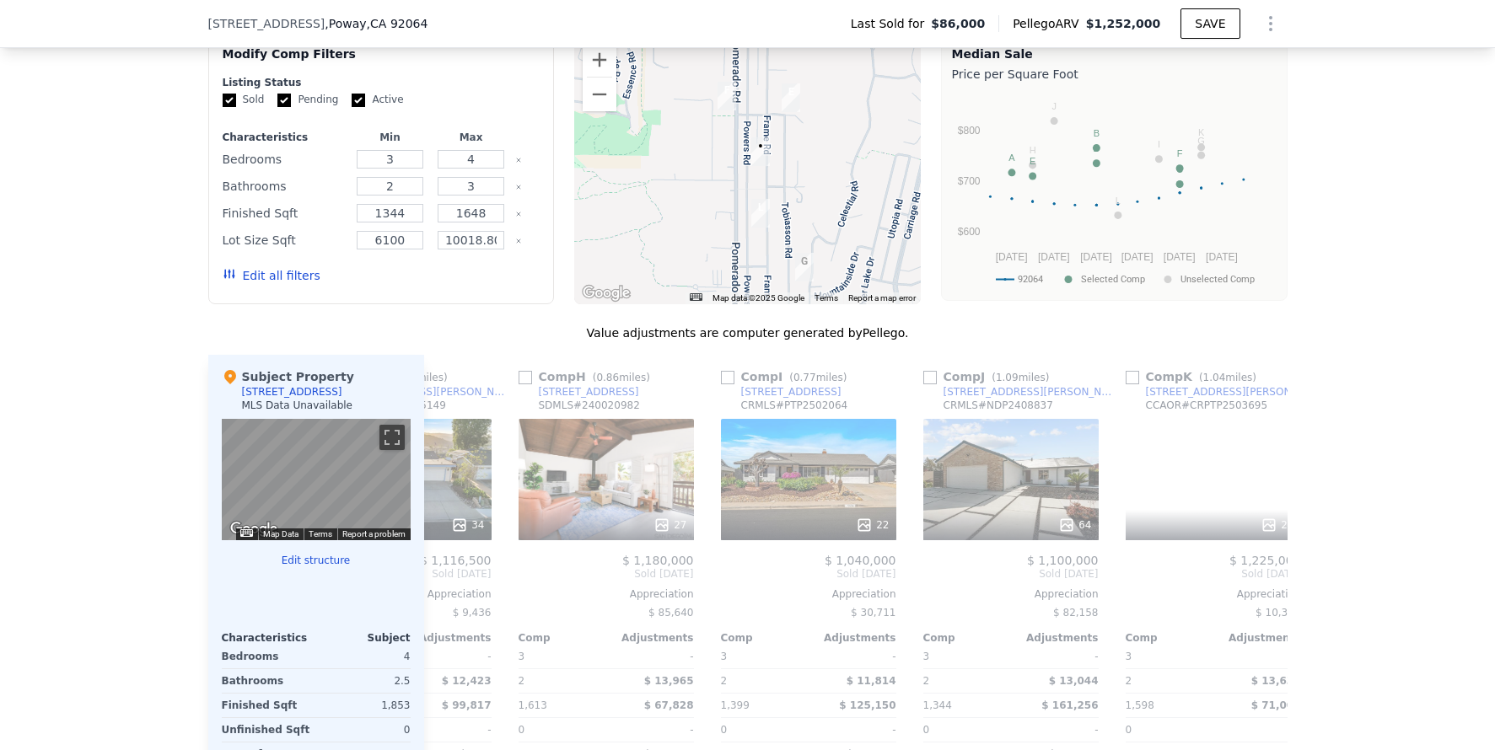
scroll to position [0, 1605]
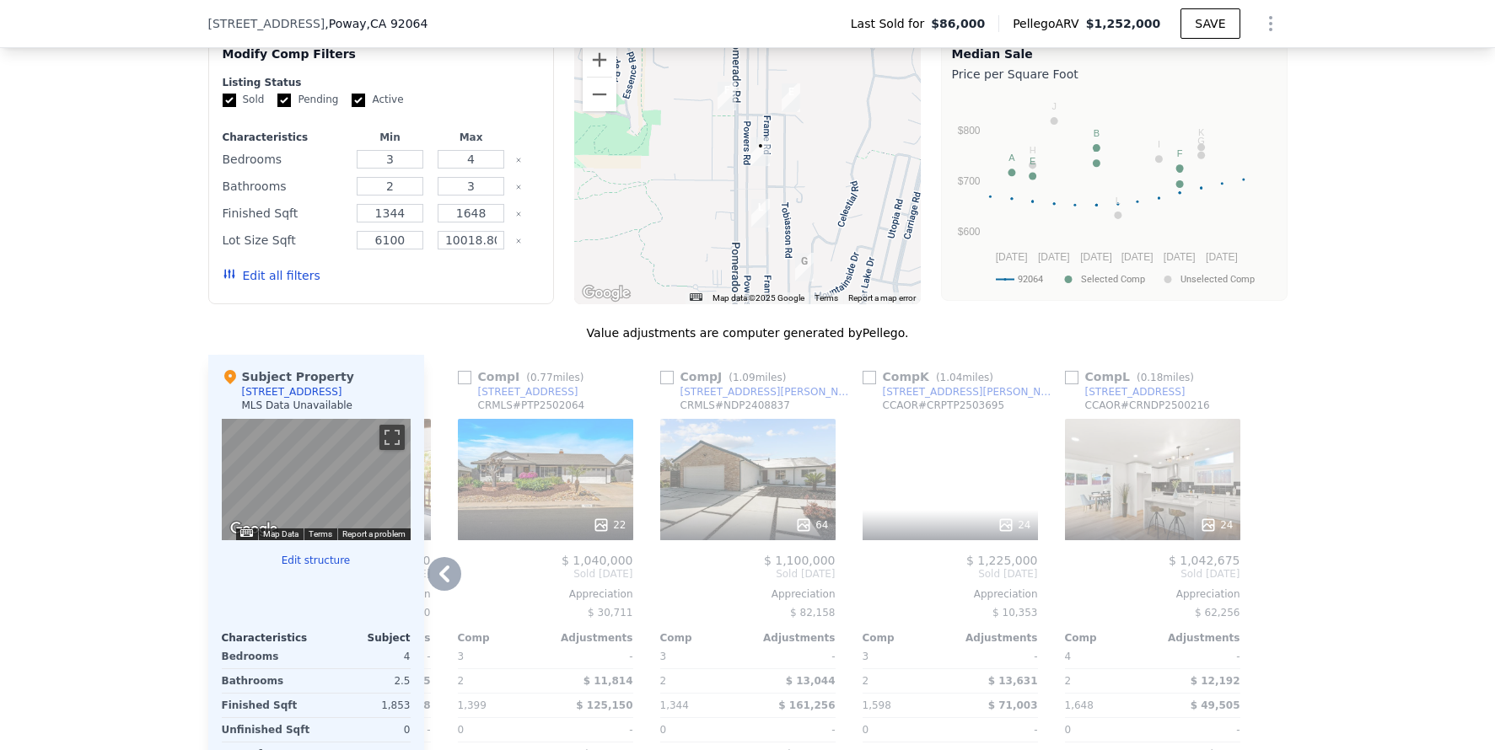
click at [1113, 454] on div "24" at bounding box center [1152, 479] width 175 height 121
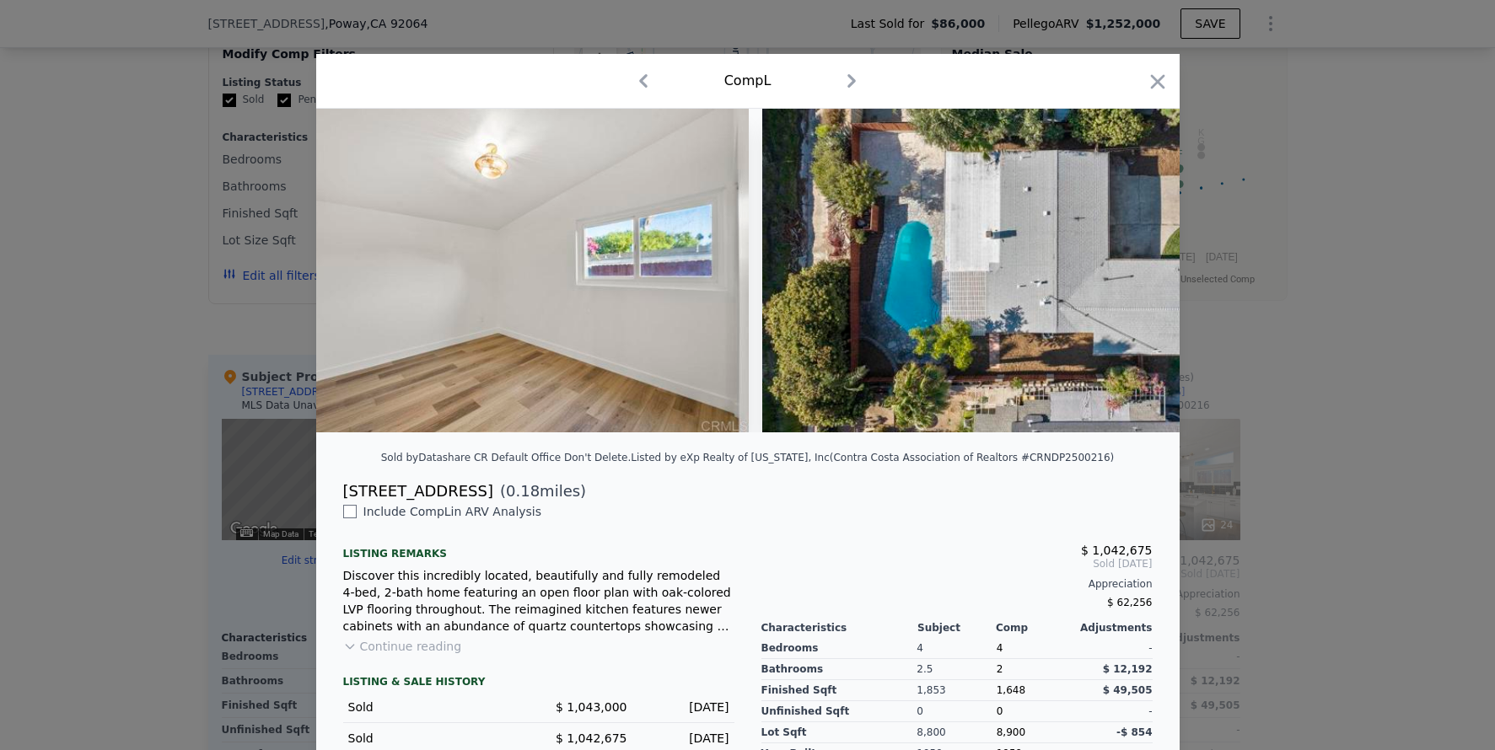
scroll to position [0, 11434]
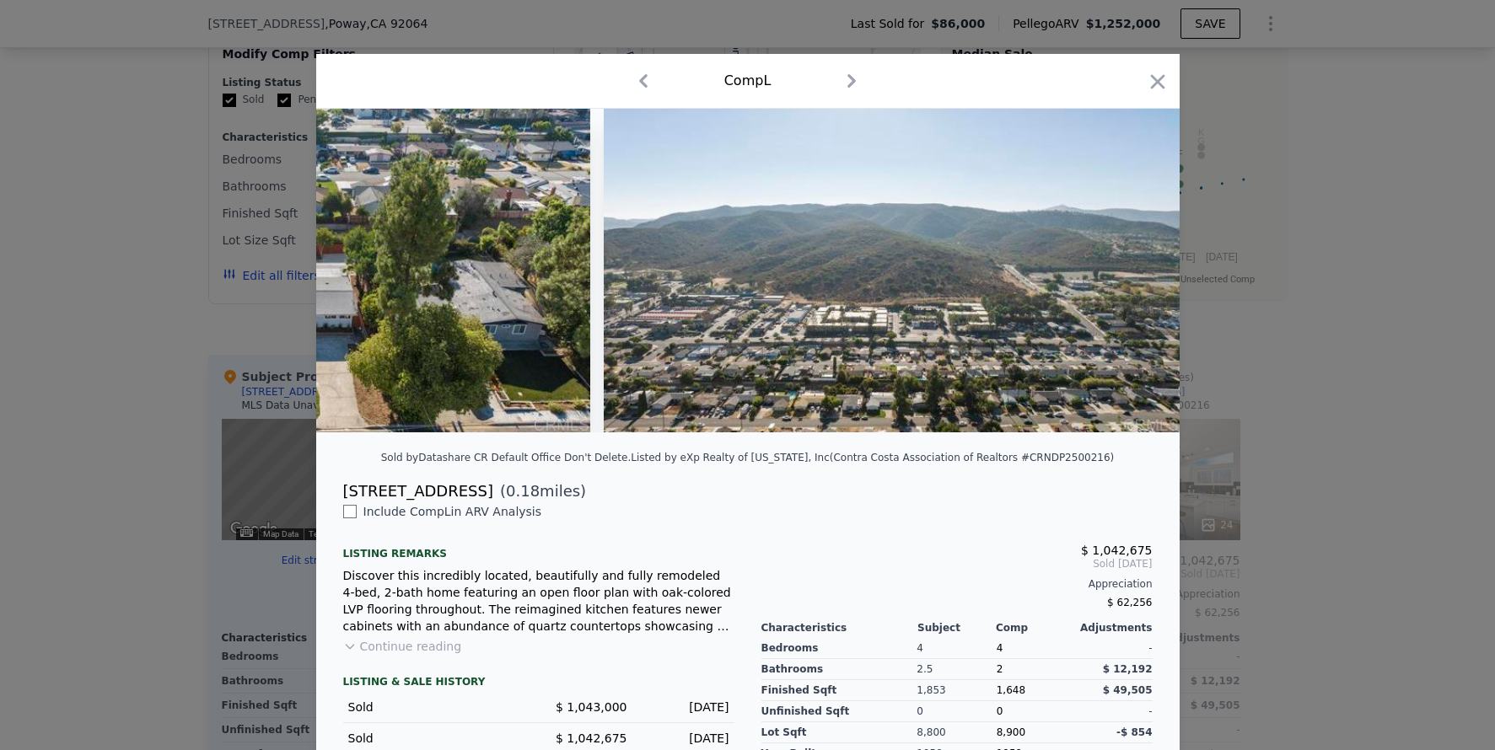
drag, startPoint x: 1296, startPoint y: 462, endPoint x: 1220, endPoint y: 455, distance: 76.2
click at [1290, 462] on div at bounding box center [747, 375] width 1495 height 750
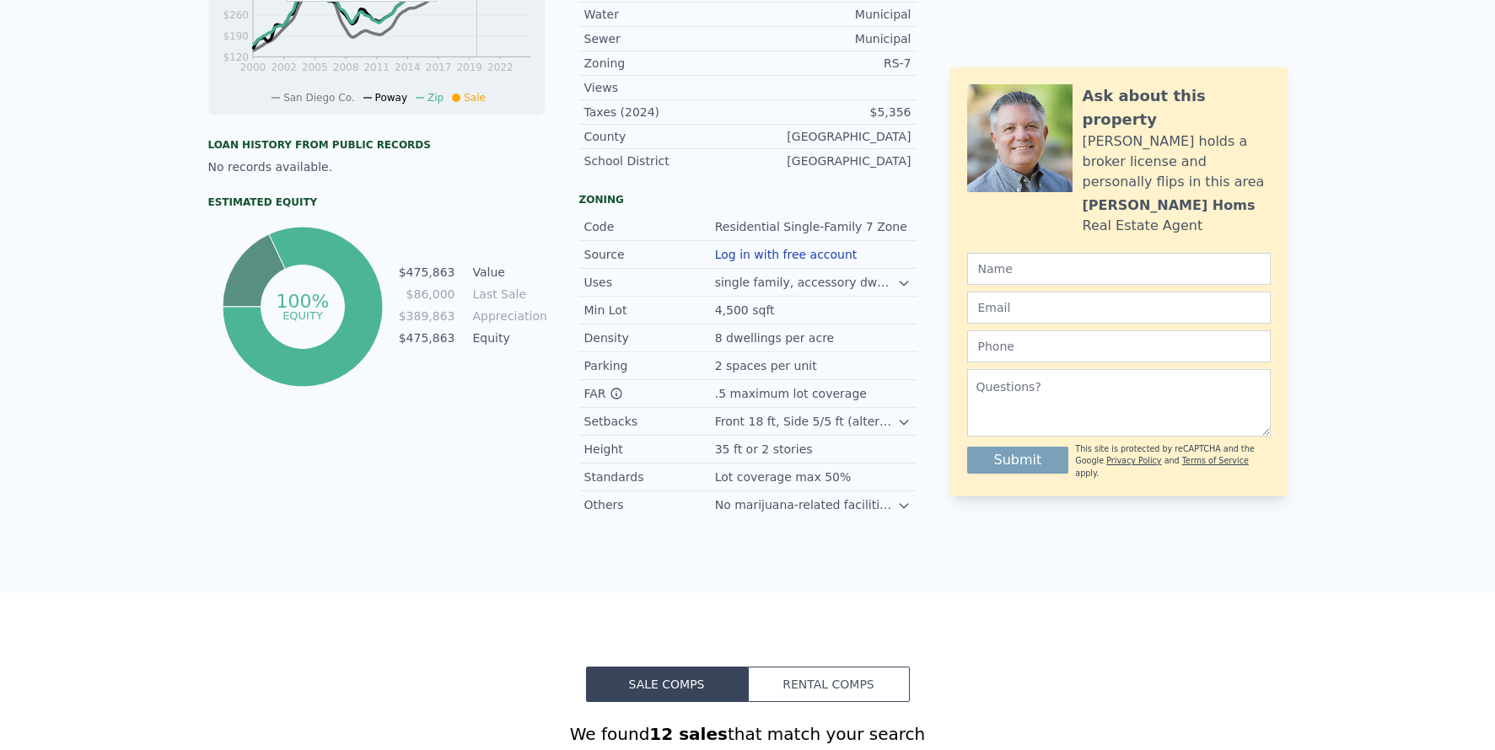
scroll to position [42, 0]
